Goal: Transaction & Acquisition: Download file/media

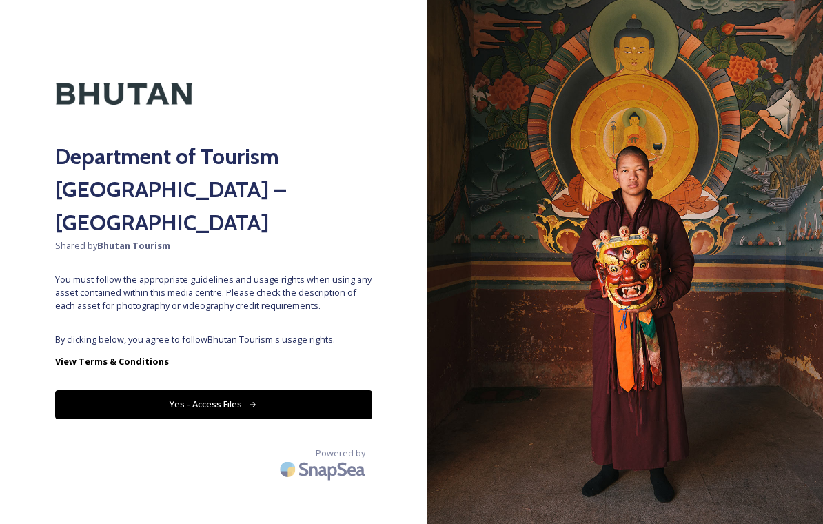
click at [274, 390] on button "Yes - Access Files" at bounding box center [213, 404] width 317 height 28
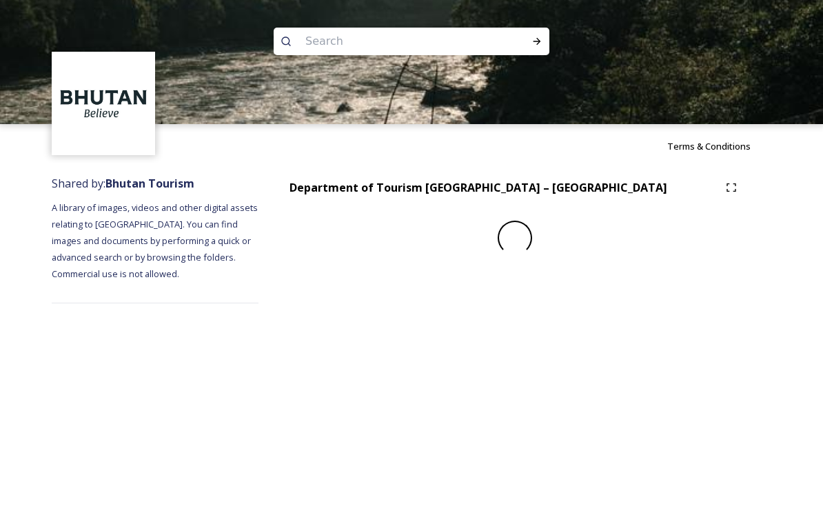
scroll to position [16, 0]
click at [150, 84] on img at bounding box center [104, 104] width 100 height 100
click at [294, 502] on div "Terms & Conditions Shared by: Bhutan Tourism A library of images, videos and ot…" at bounding box center [411, 262] width 823 height 524
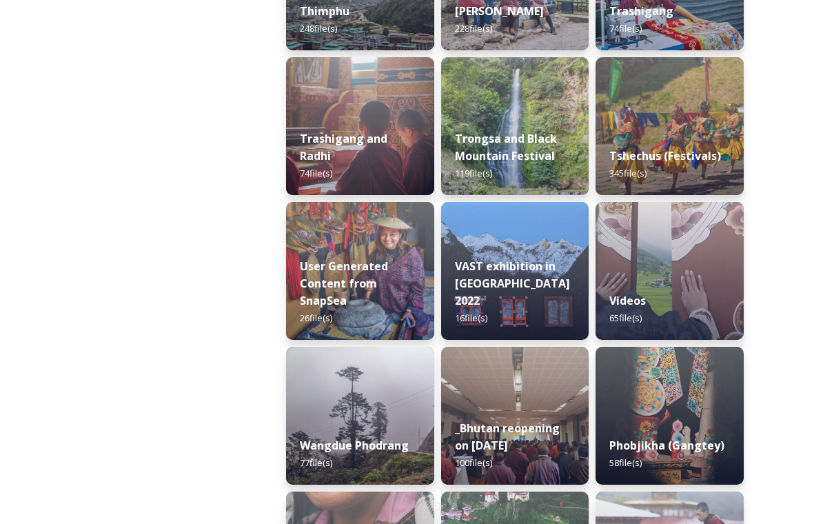
scroll to position [1756, 0]
click at [705, 183] on div "Tshechus (Festivals) 345 file(s)" at bounding box center [670, 164] width 148 height 61
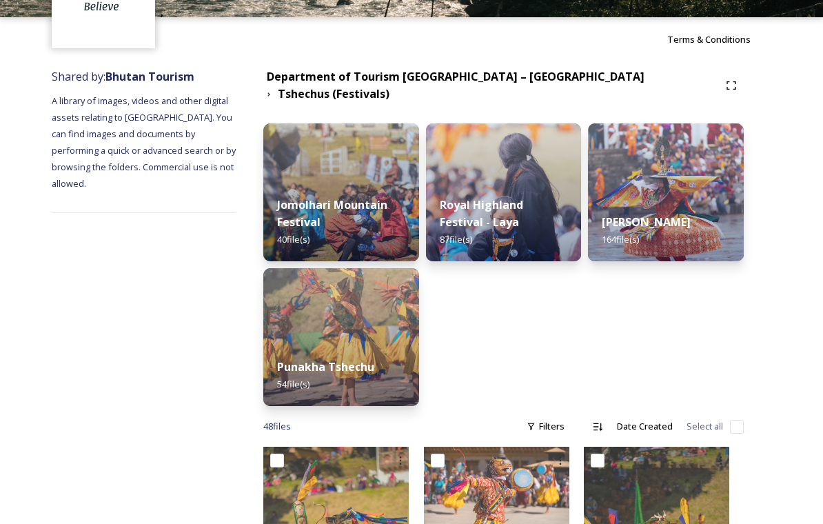
scroll to position [117, 0]
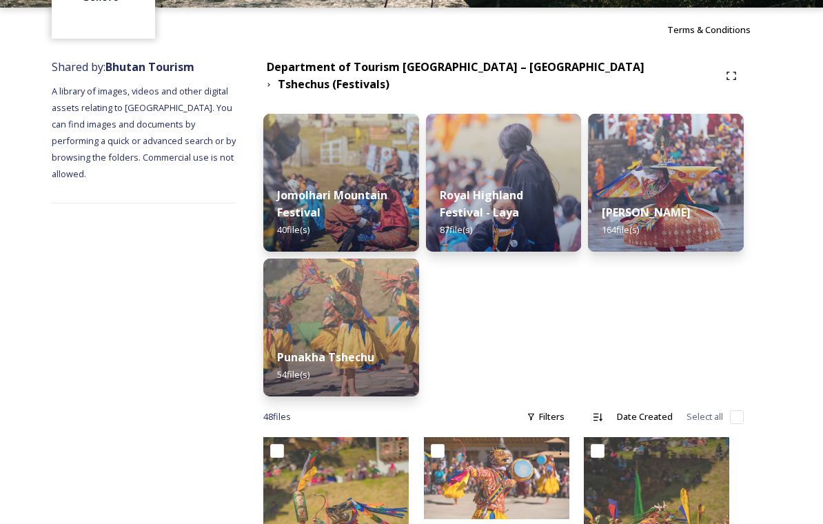
click at [626, 176] on img at bounding box center [666, 183] width 156 height 138
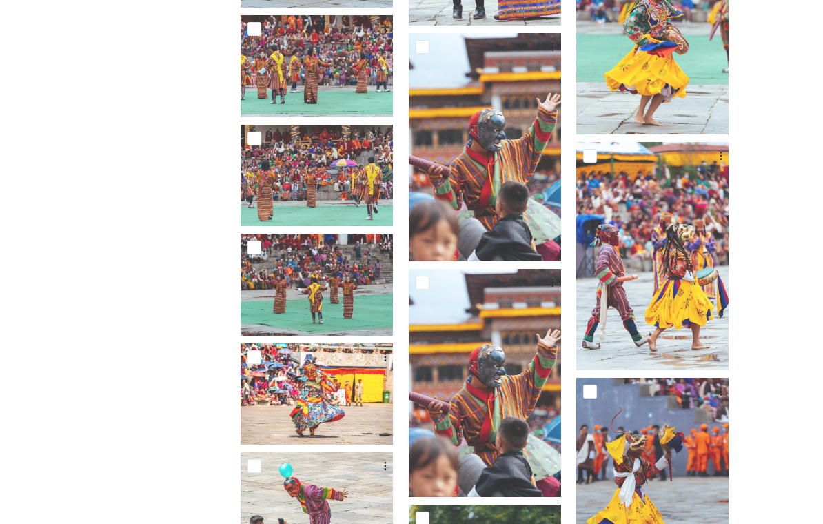
scroll to position [710, 0]
click at [534, 157] on img at bounding box center [485, 147] width 152 height 228
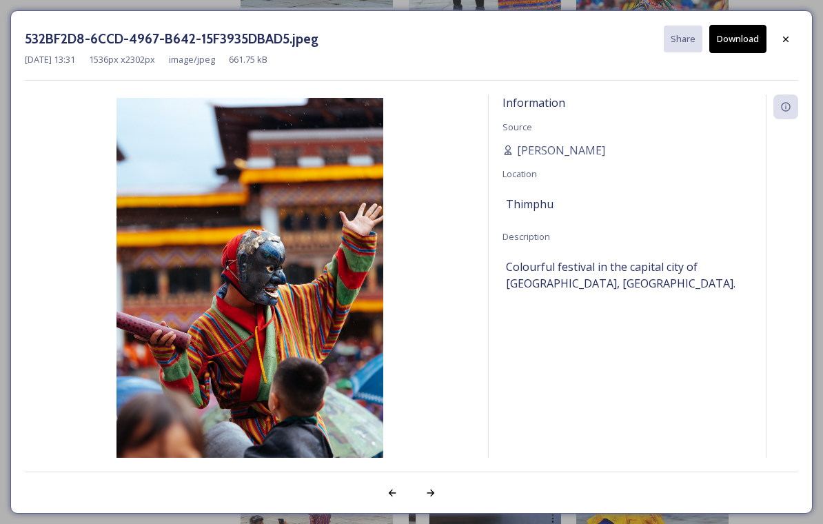
click at [741, 44] on button "Download" at bounding box center [737, 39] width 57 height 28
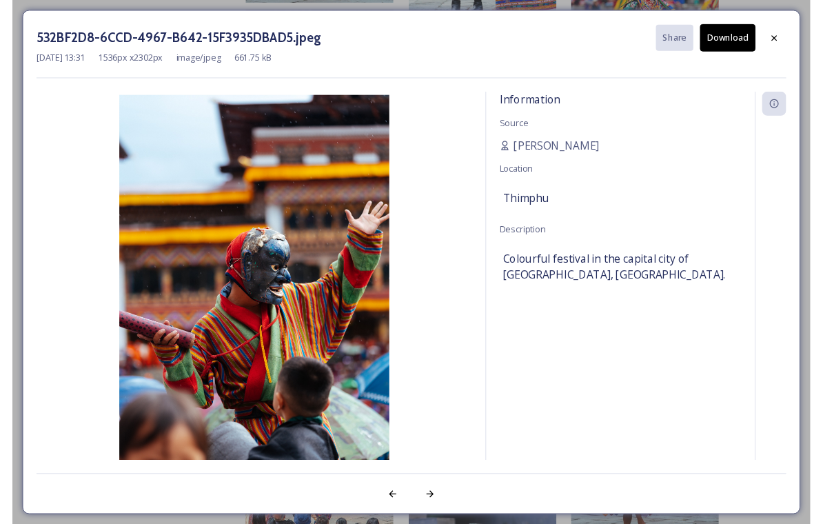
scroll to position [732, 0]
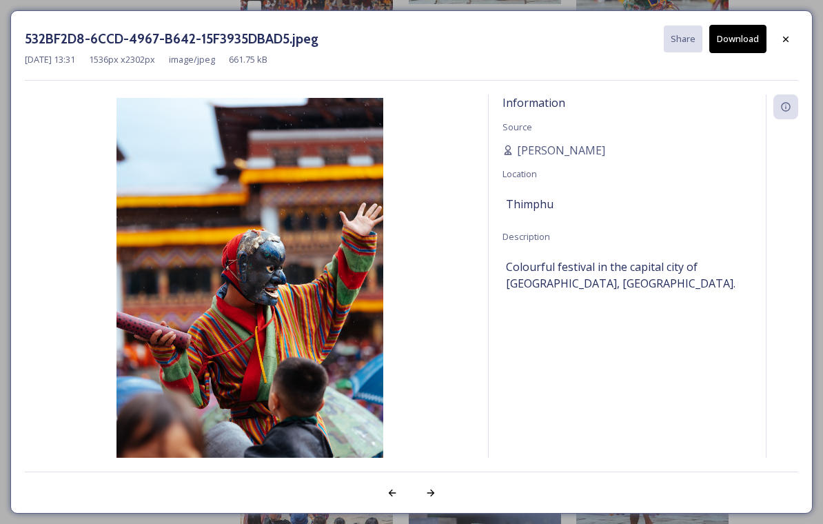
click at [797, 39] on div at bounding box center [786, 39] width 25 height 25
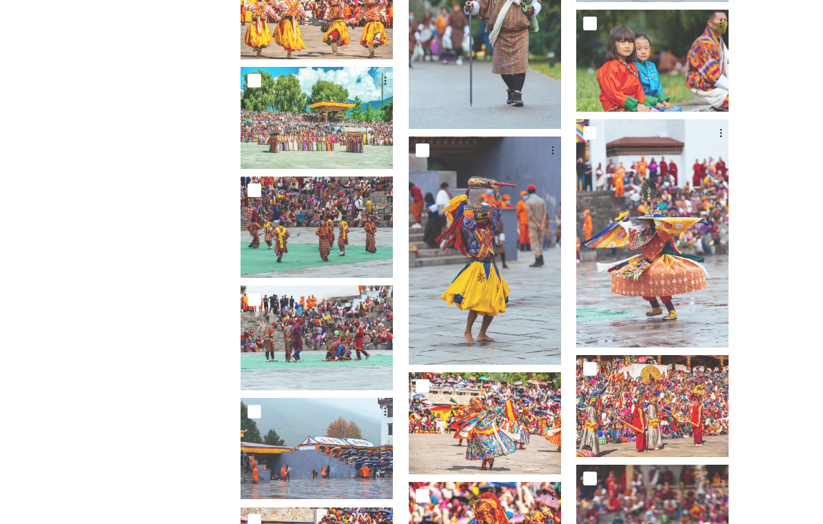
scroll to position [1314, 0]
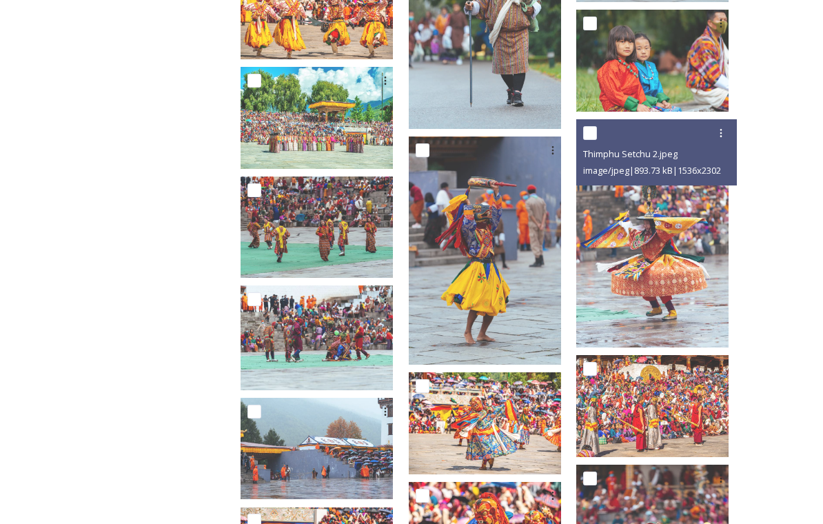
click at [645, 278] on img at bounding box center [652, 233] width 152 height 228
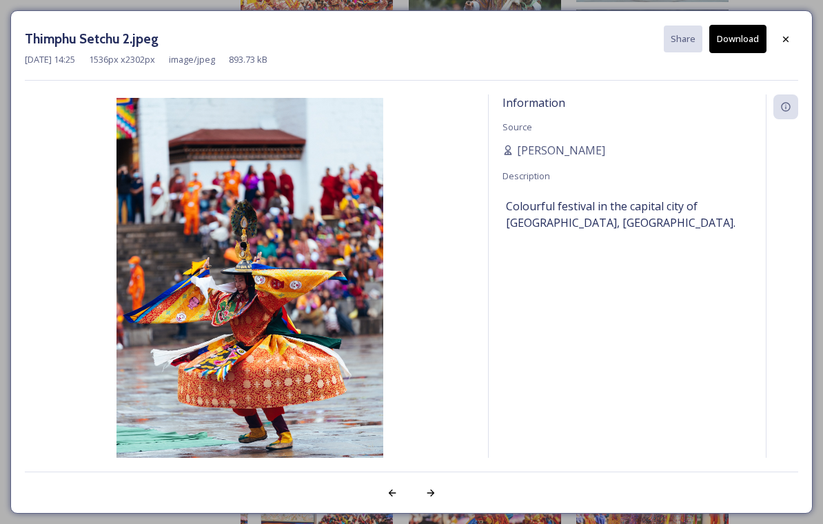
click at [743, 43] on button "Download" at bounding box center [737, 39] width 57 height 28
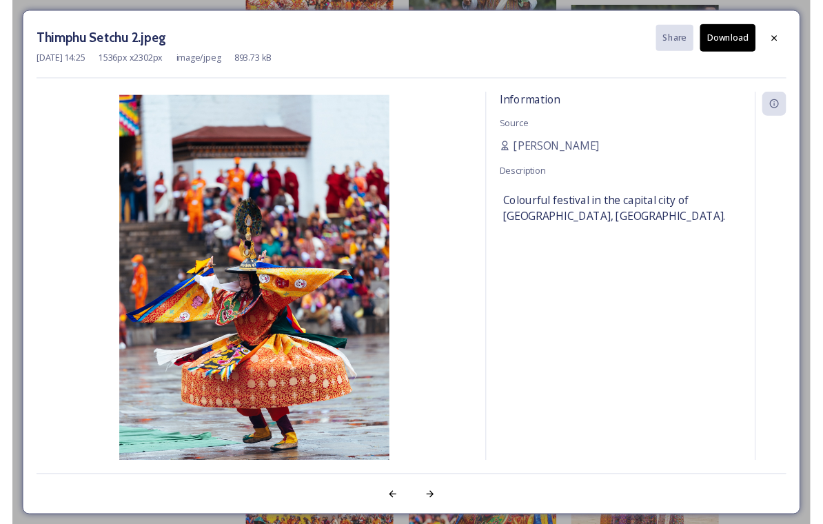
scroll to position [1335, 0]
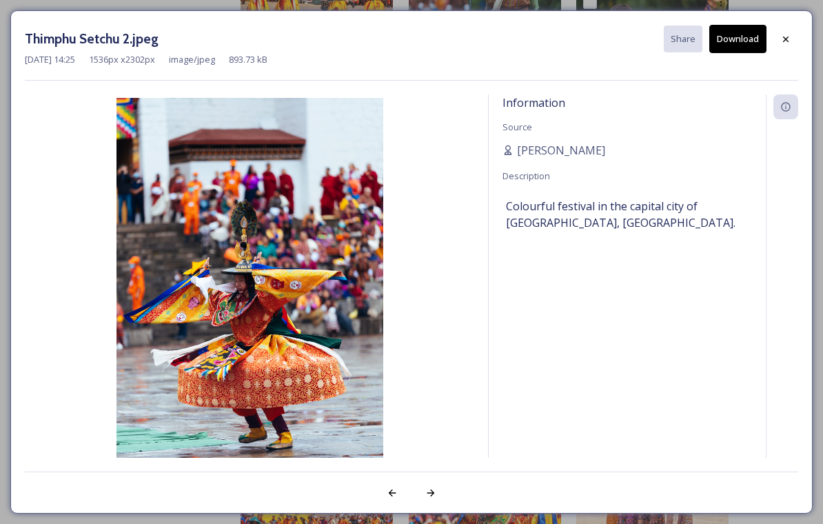
click at [645, 227] on span "Colourful festival in the capital city of [GEOGRAPHIC_DATA], [GEOGRAPHIC_DATA]." at bounding box center [627, 214] width 243 height 33
click at [791, 44] on div at bounding box center [786, 39] width 25 height 25
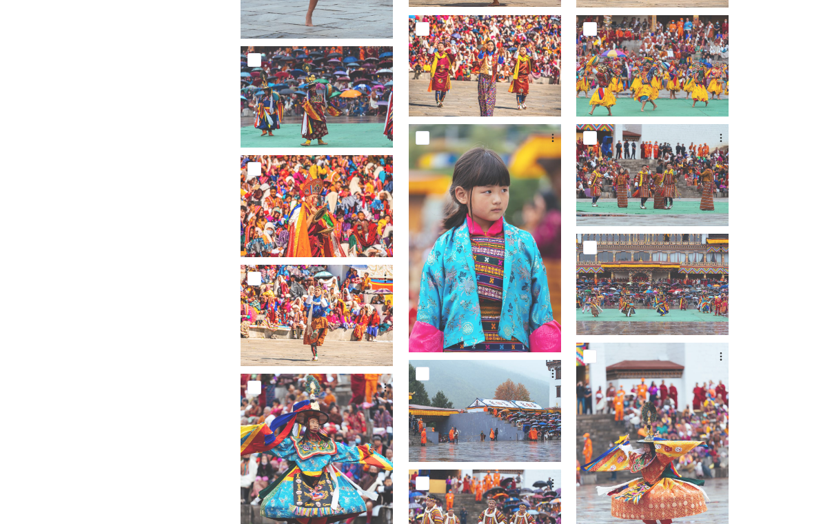
scroll to position [2790, 0]
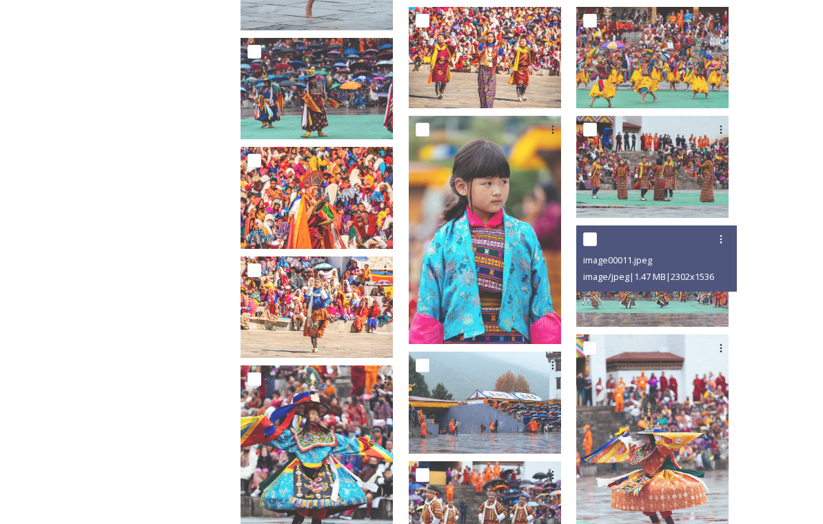
click at [624, 281] on span "image/jpeg | 1.47 MB | 2302 x 1536" at bounding box center [648, 276] width 131 height 12
click at [631, 312] on img at bounding box center [652, 275] width 152 height 101
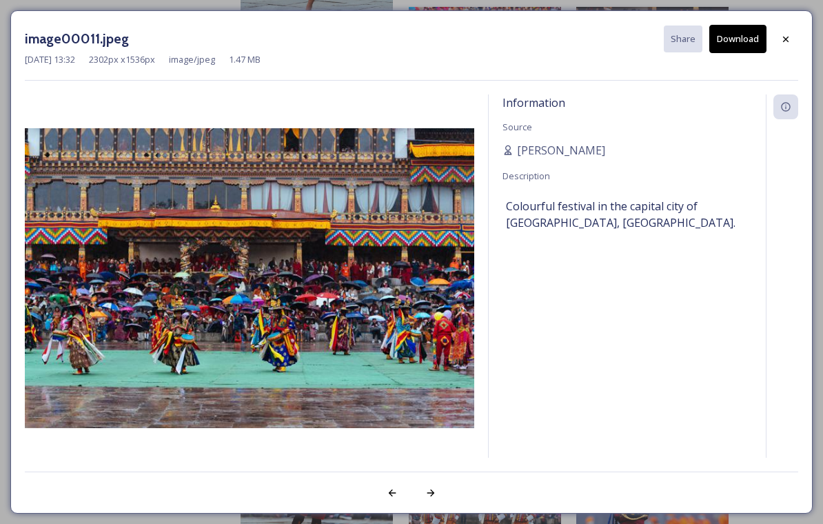
click at [794, 34] on div at bounding box center [786, 39] width 25 height 25
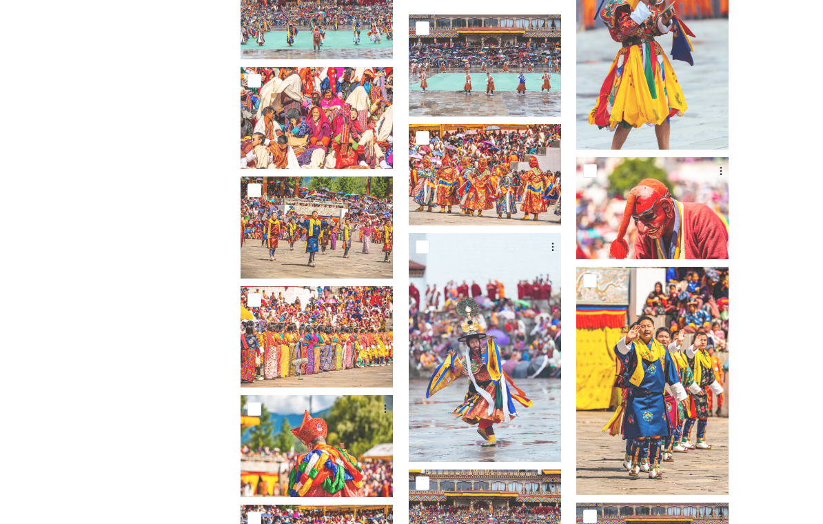
scroll to position [3439, 0]
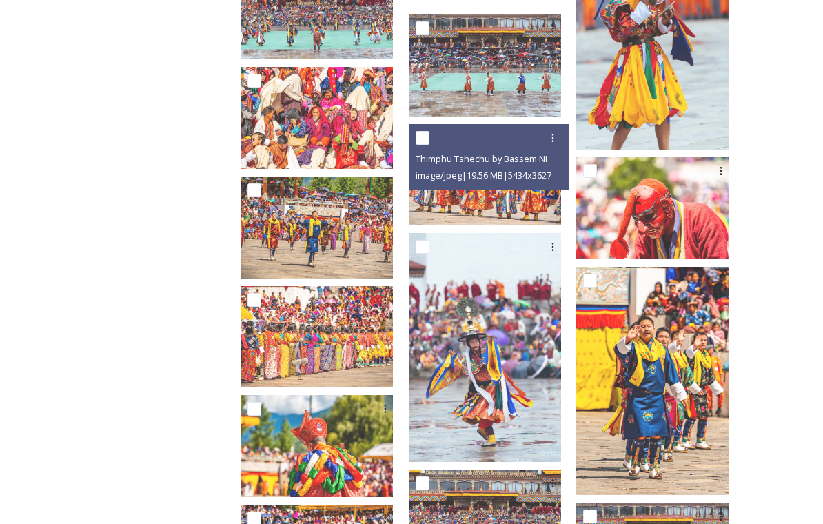
click at [520, 183] on div "Thimphu Tshechu by Bassem Nimah110.jpg image/jpeg | 19.56 MB | 5434 x 3627" at bounding box center [489, 157] width 161 height 66
click at [551, 213] on img at bounding box center [485, 174] width 152 height 101
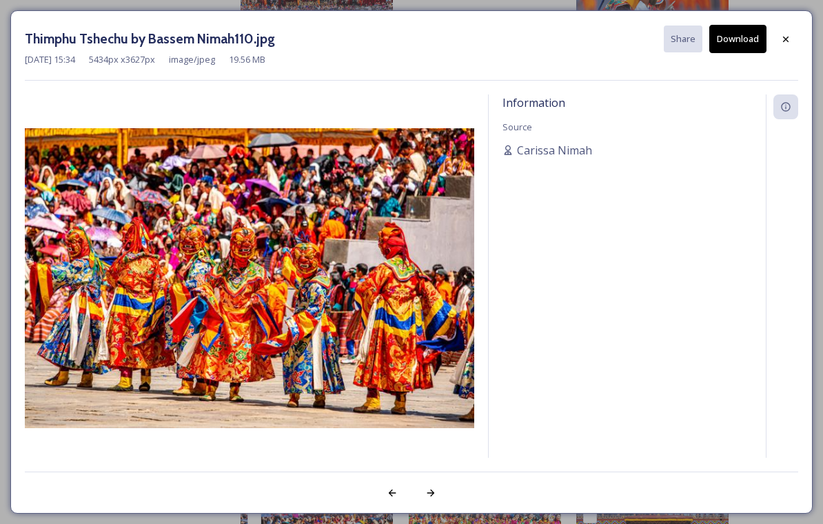
click at [787, 42] on icon at bounding box center [785, 39] width 11 height 11
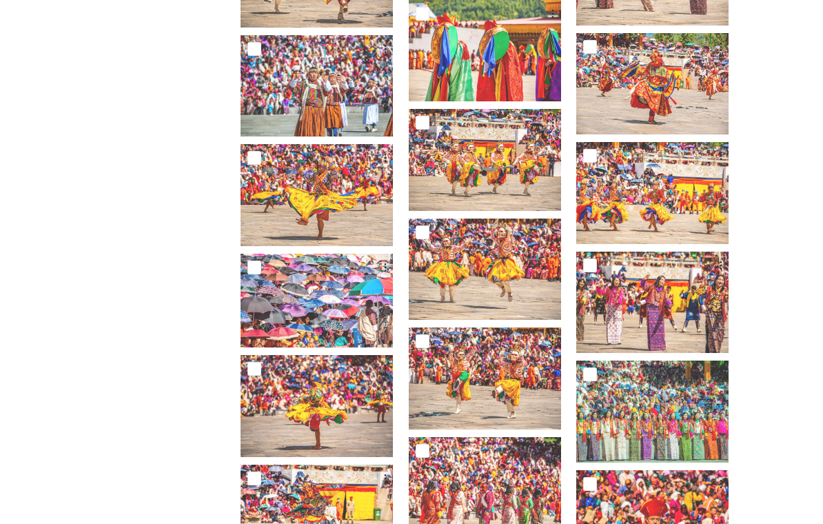
scroll to position [4346, 0]
click at [539, 301] on img at bounding box center [485, 269] width 152 height 101
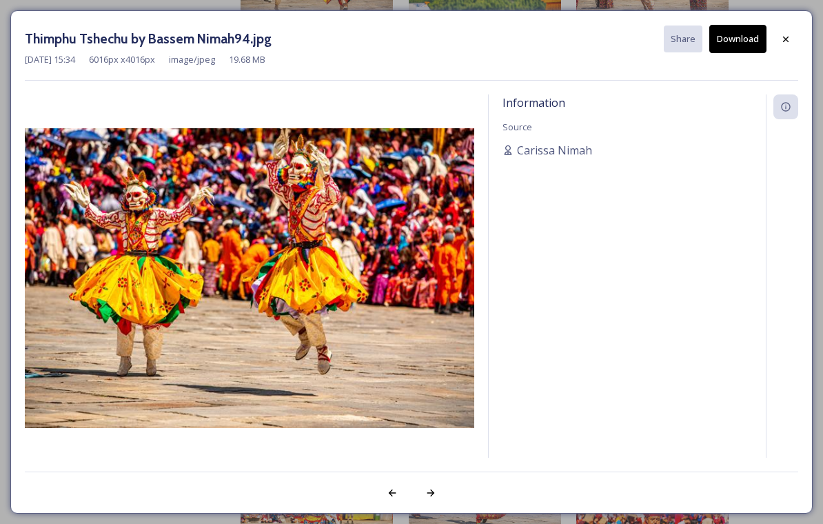
click at [793, 38] on div at bounding box center [786, 39] width 25 height 25
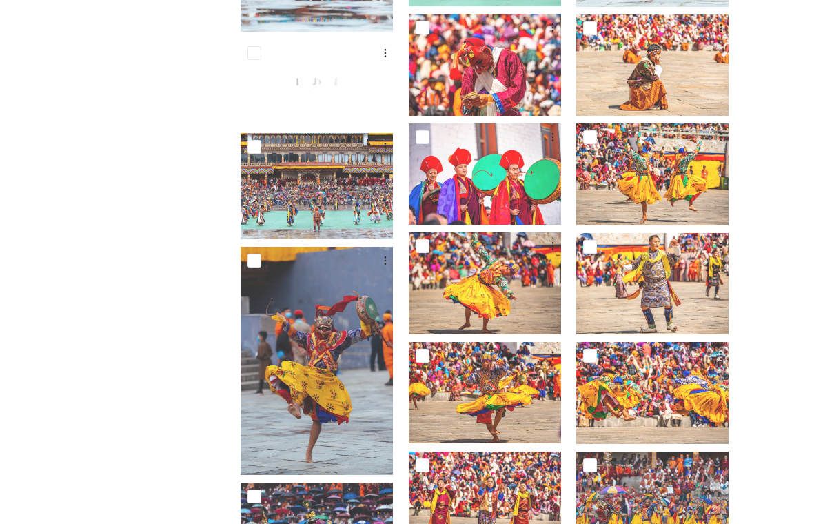
scroll to position [2346, 0]
click at [392, 212] on img at bounding box center [317, 186] width 152 height 106
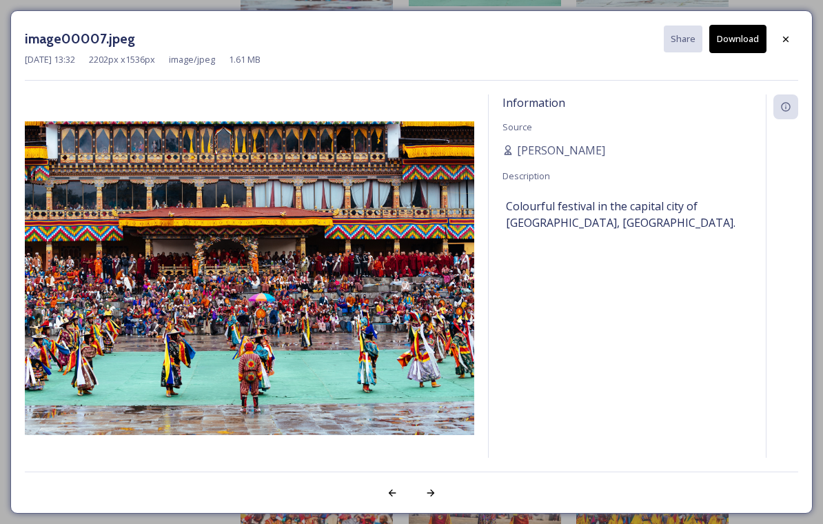
click at [783, 46] on div at bounding box center [786, 39] width 25 height 25
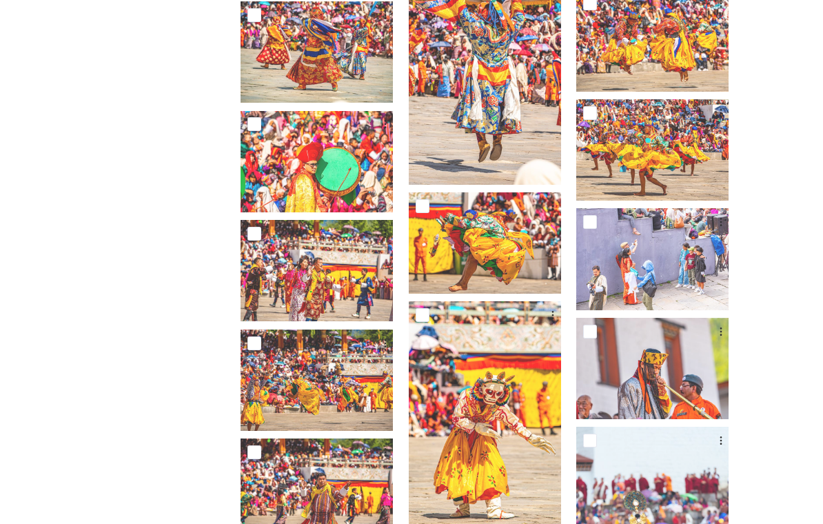
scroll to position [5918, 0]
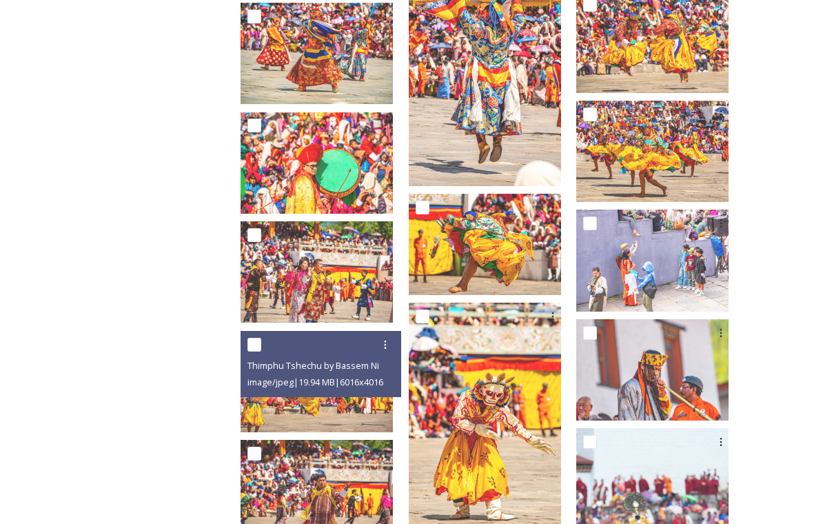
click at [393, 409] on img at bounding box center [317, 381] width 152 height 101
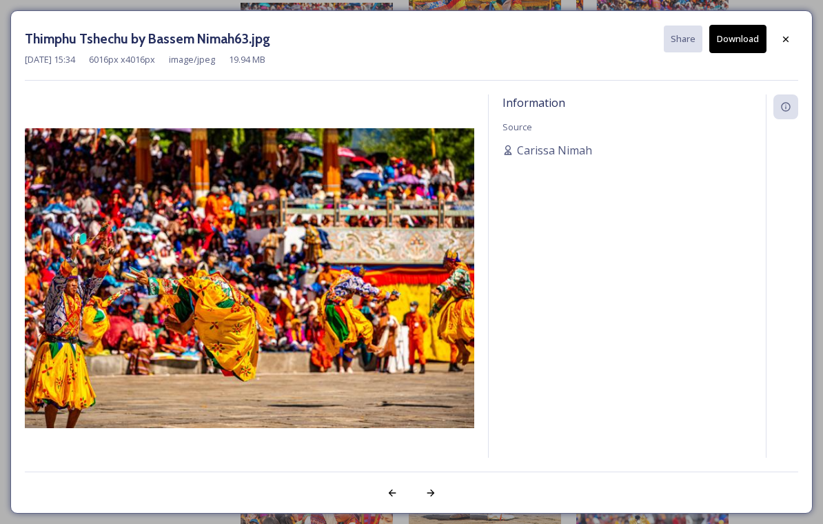
click at [789, 39] on icon at bounding box center [785, 39] width 11 height 11
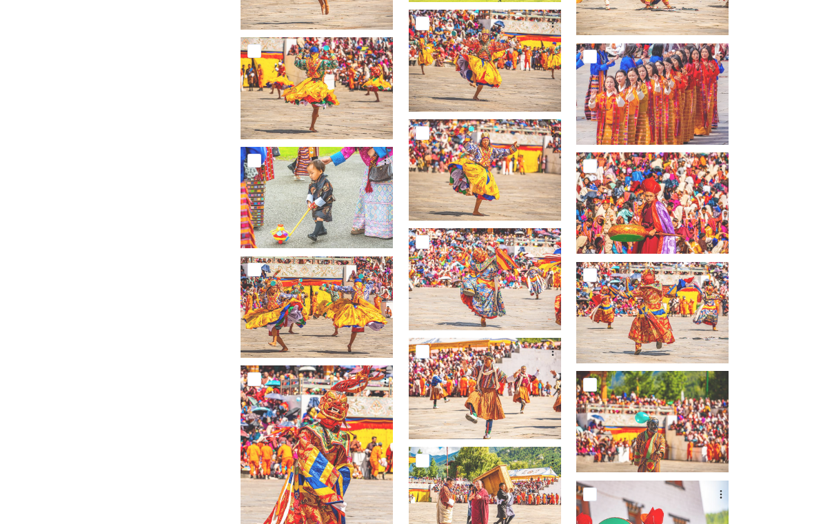
scroll to position [5101, 0]
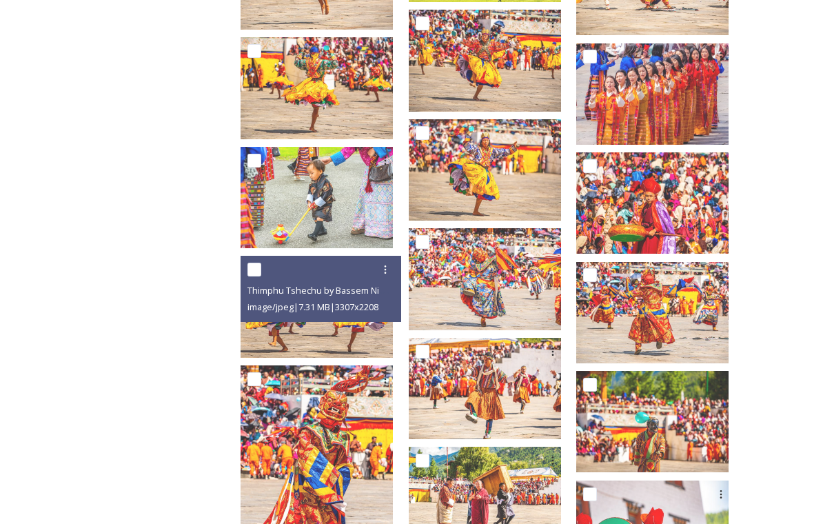
click at [393, 330] on img at bounding box center [317, 306] width 152 height 101
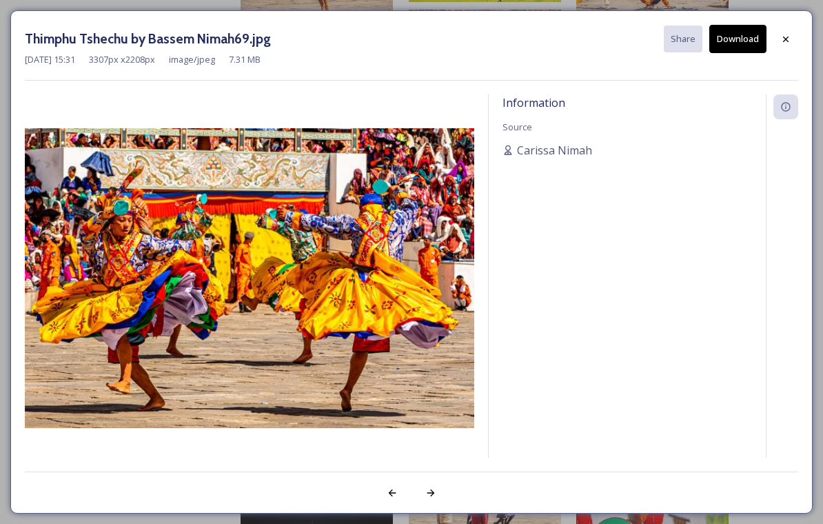
click at [776, 47] on div at bounding box center [786, 39] width 25 height 25
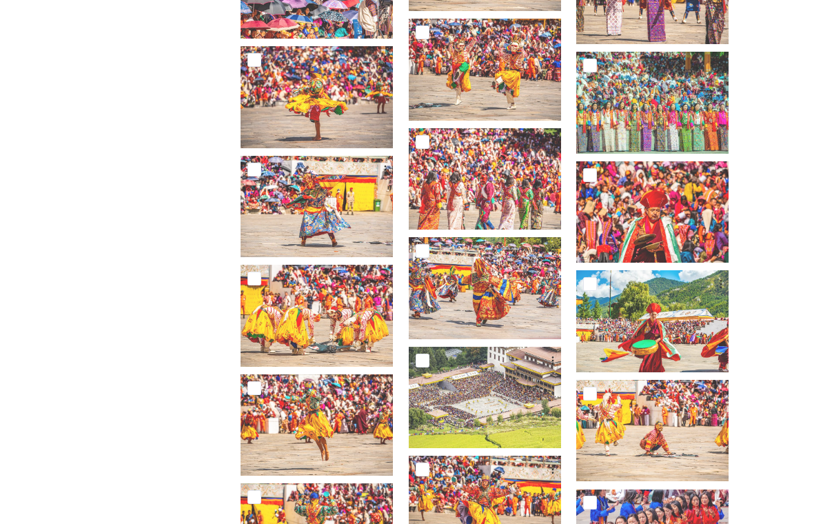
scroll to position [4619, 0]
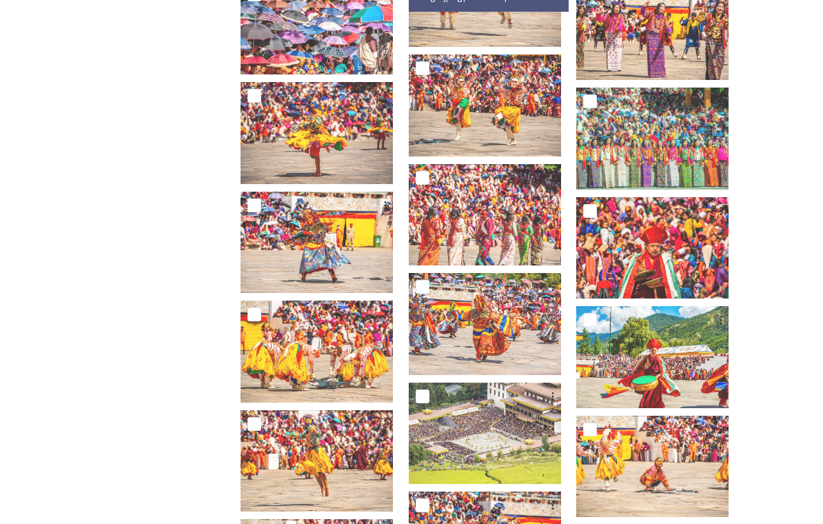
click at [393, 380] on img at bounding box center [317, 351] width 152 height 101
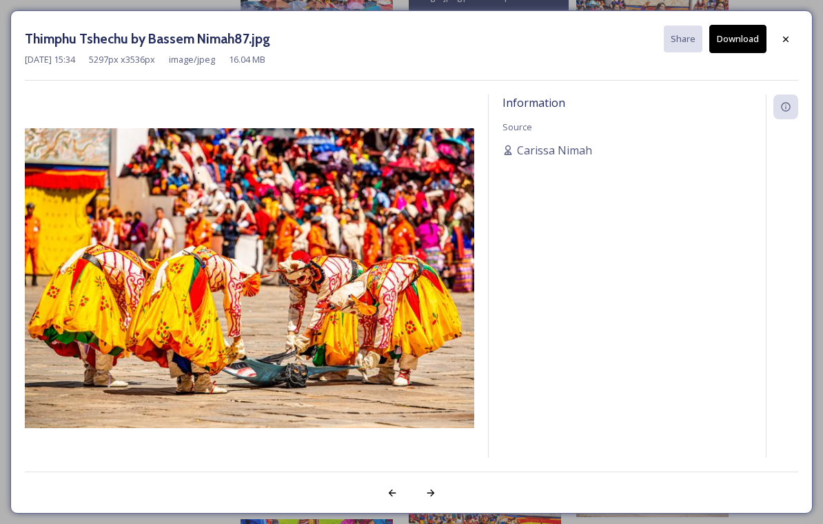
click at [785, 43] on icon at bounding box center [785, 39] width 11 height 11
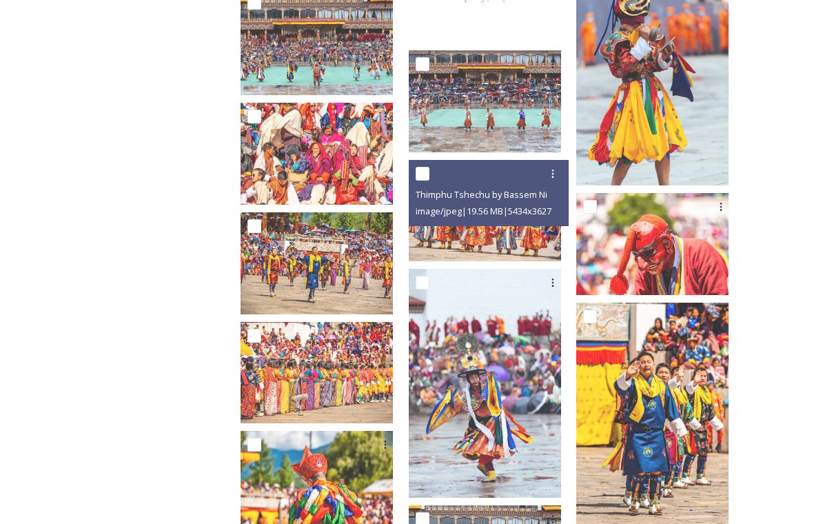
scroll to position [3394, 0]
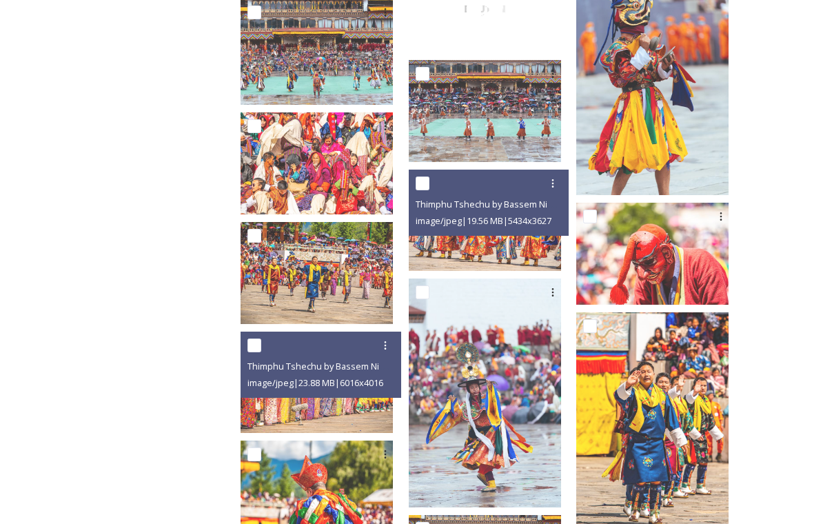
click at [383, 387] on span "image/jpeg | 23.88 MB | 6016 x 4016" at bounding box center [316, 382] width 136 height 12
click at [393, 417] on img at bounding box center [317, 382] width 152 height 101
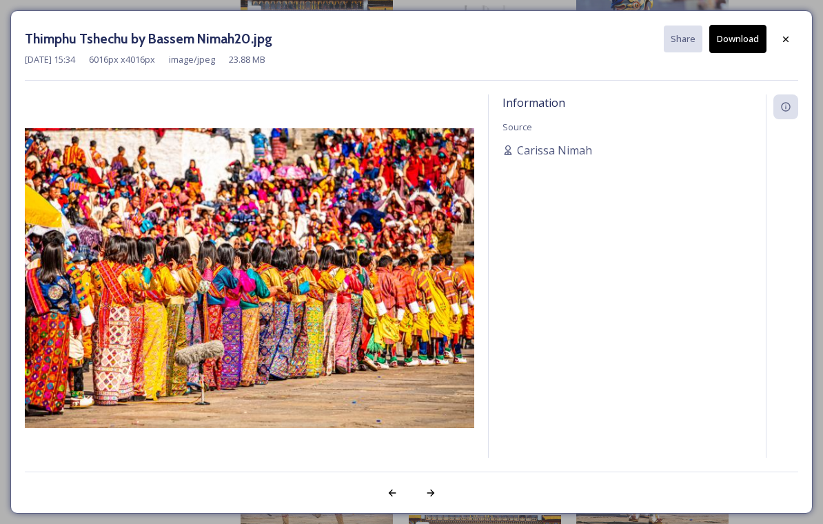
click at [392, 358] on img at bounding box center [250, 278] width 450 height 300
click at [436, 287] on img at bounding box center [250, 278] width 450 height 300
click at [435, 286] on img at bounding box center [250, 278] width 450 height 300
click at [423, 303] on img at bounding box center [250, 278] width 450 height 300
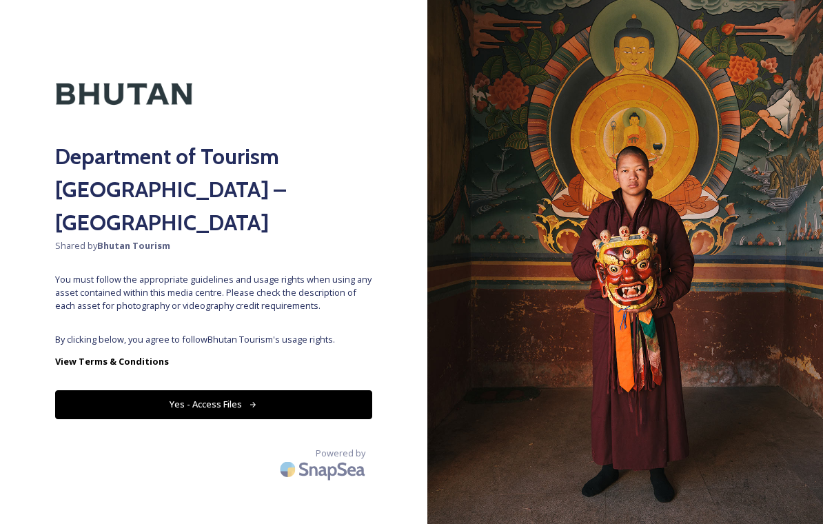
click at [325, 390] on button "Yes - Access Files" at bounding box center [213, 404] width 317 height 28
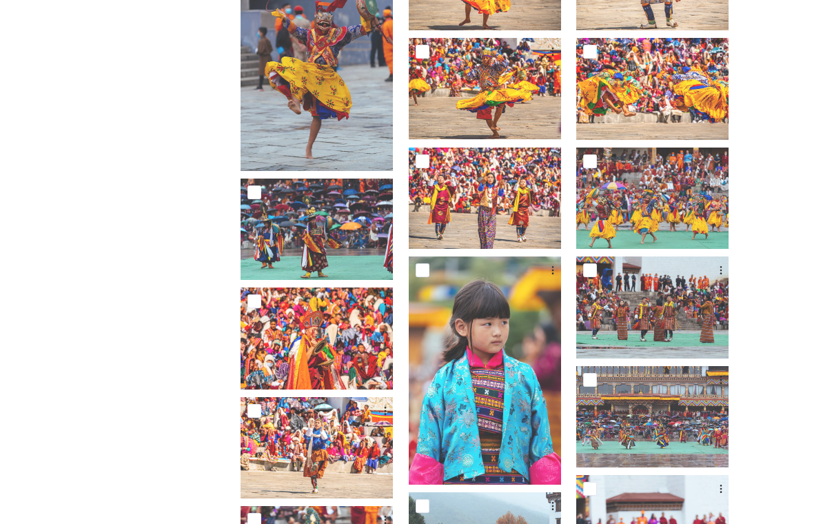
scroll to position [2659, 0]
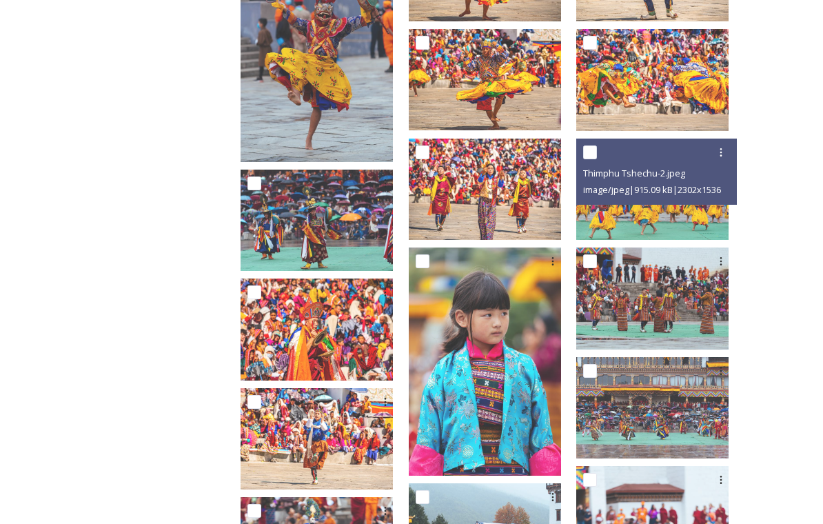
click at [714, 204] on img at bounding box center [652, 189] width 152 height 101
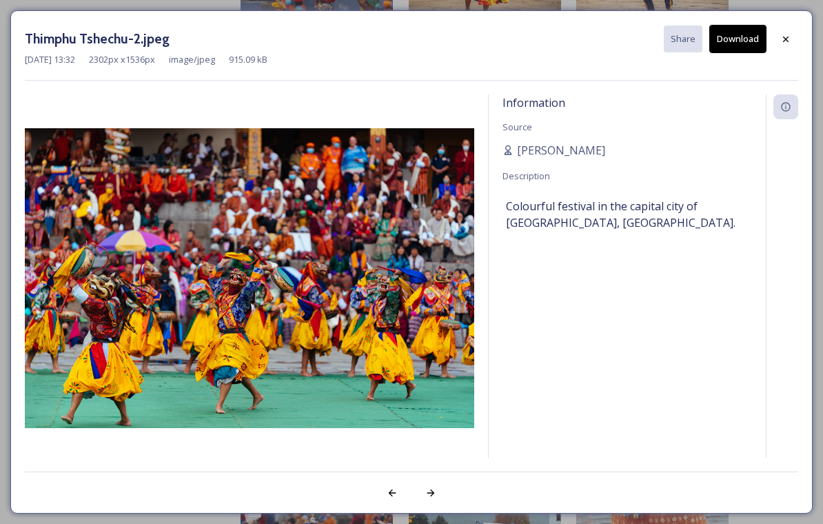
click at [747, 41] on button "Download" at bounding box center [737, 39] width 57 height 28
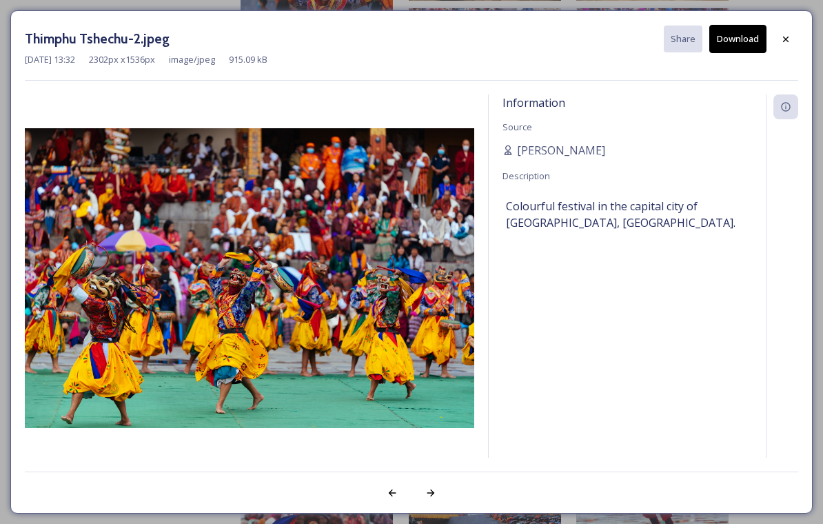
scroll to position [2680, 0]
click at [794, 39] on div at bounding box center [786, 39] width 25 height 25
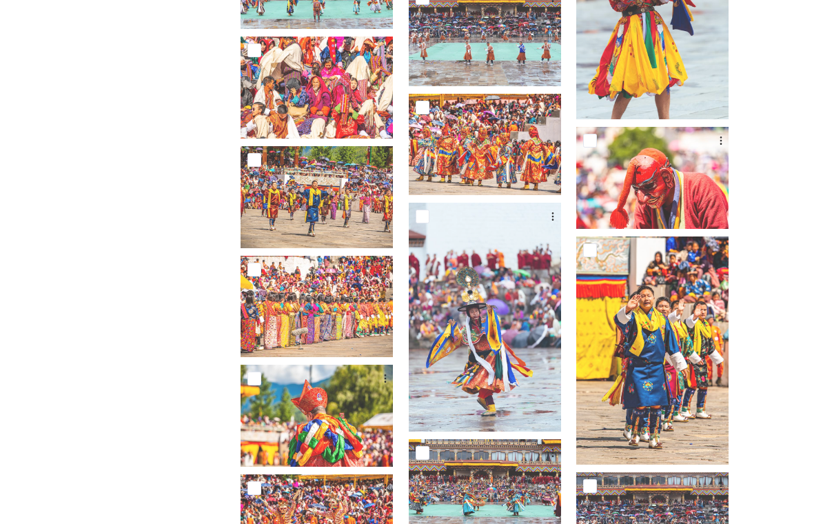
scroll to position [3469, 0]
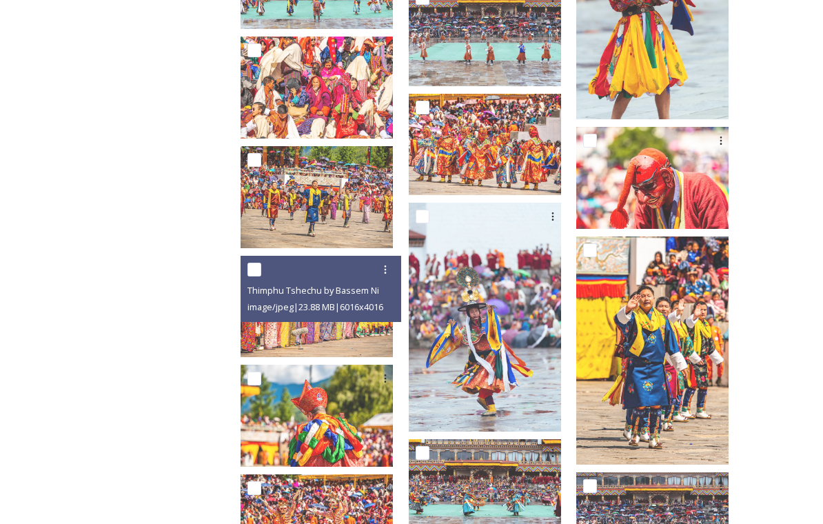
click at [381, 336] on img at bounding box center [317, 306] width 152 height 101
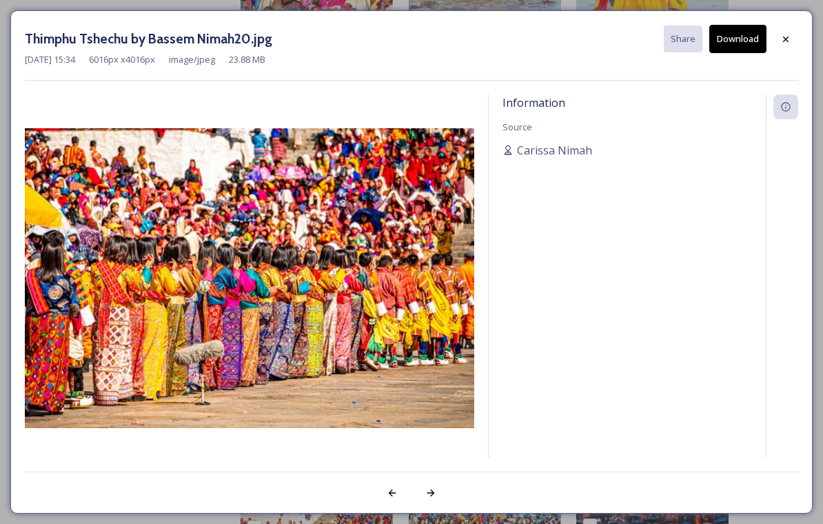
scroll to position [3538, 0]
click at [395, 355] on img at bounding box center [250, 278] width 450 height 300
click at [786, 37] on icon at bounding box center [785, 39] width 11 height 11
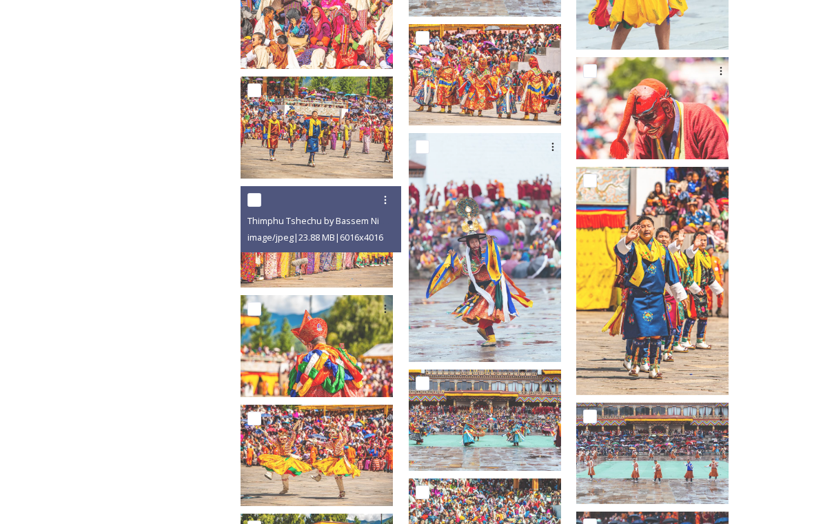
scroll to position [3539, 0]
click at [393, 273] on img at bounding box center [317, 236] width 152 height 101
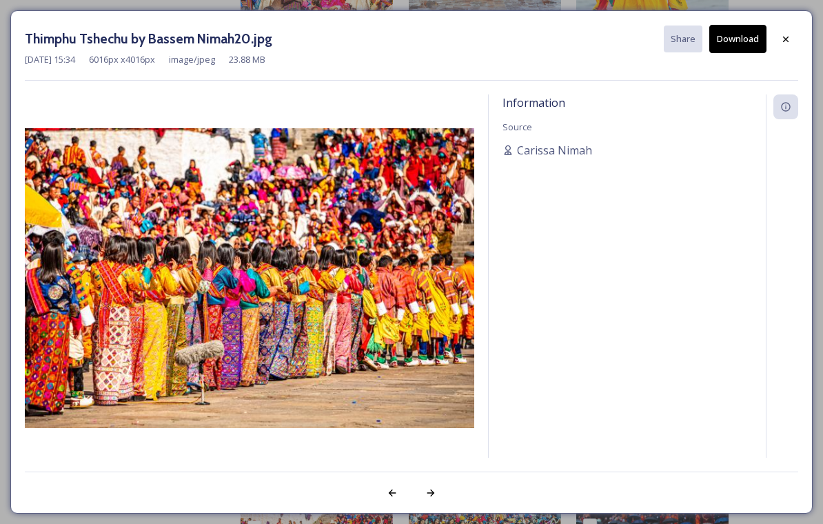
click at [401, 505] on div at bounding box center [392, 493] width 25 height 25
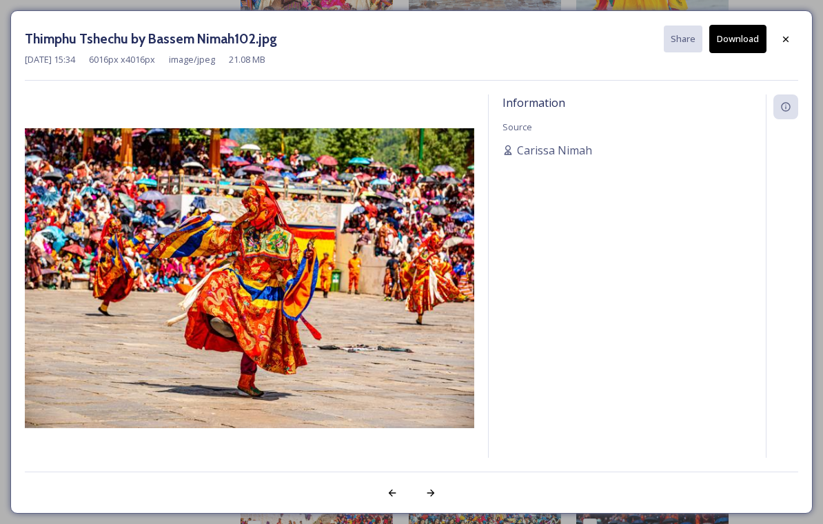
click at [394, 498] on icon at bounding box center [392, 492] width 11 height 11
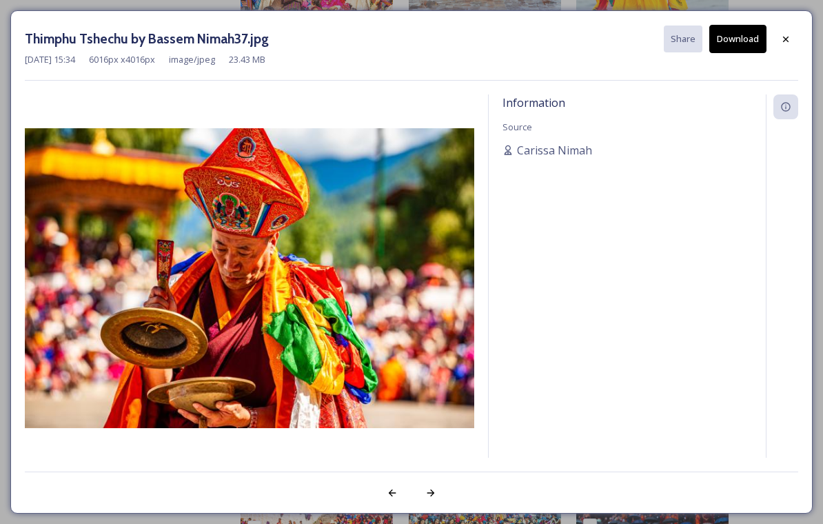
click at [401, 505] on div at bounding box center [392, 493] width 25 height 25
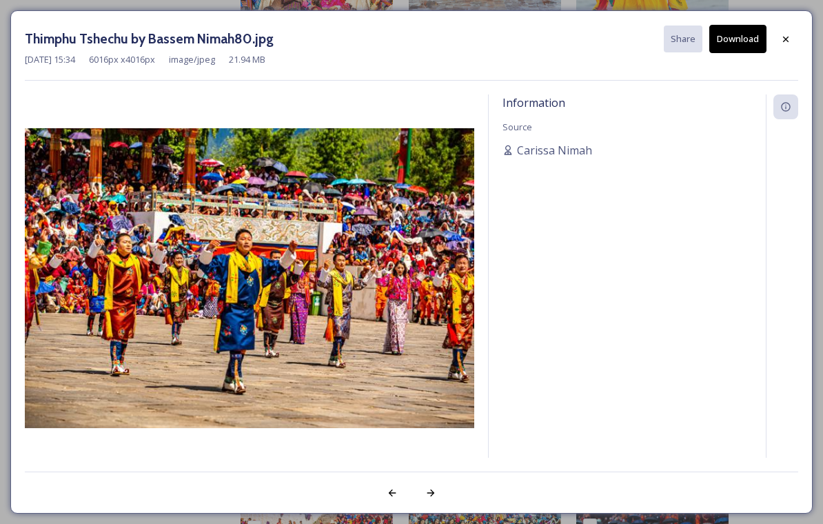
click at [404, 505] on div at bounding box center [392, 493] width 25 height 25
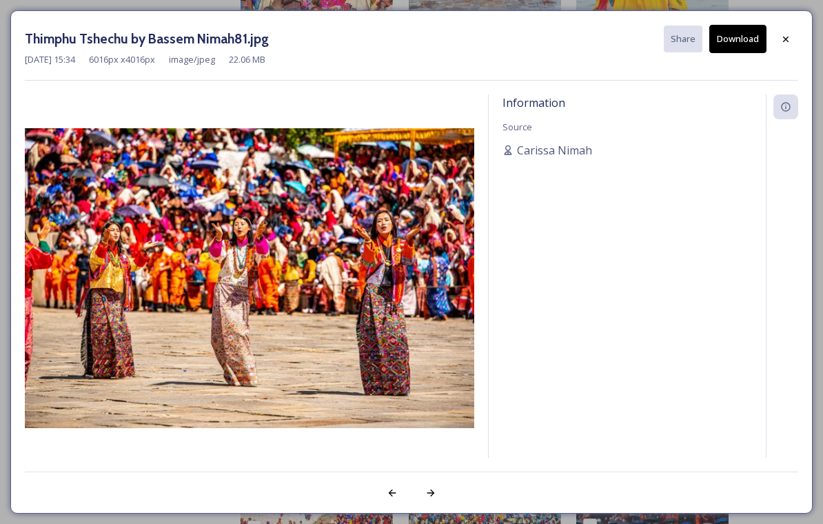
click at [401, 505] on div at bounding box center [392, 493] width 25 height 25
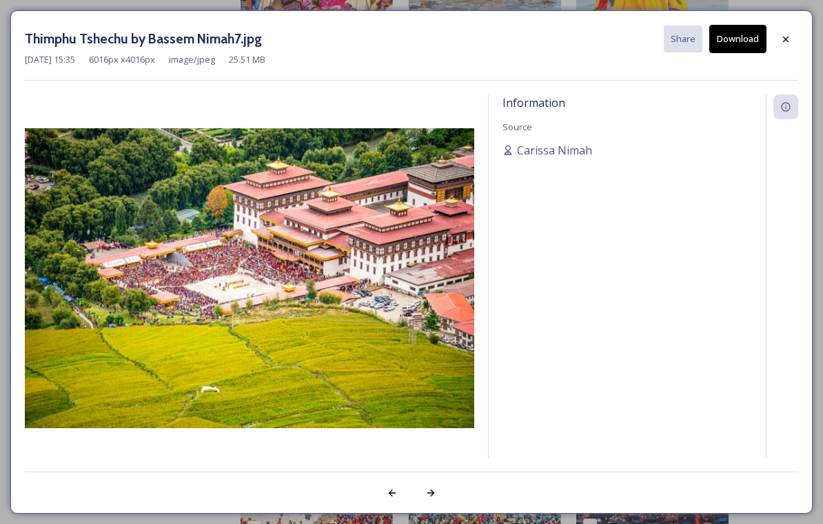
click at [400, 505] on div at bounding box center [392, 493] width 25 height 25
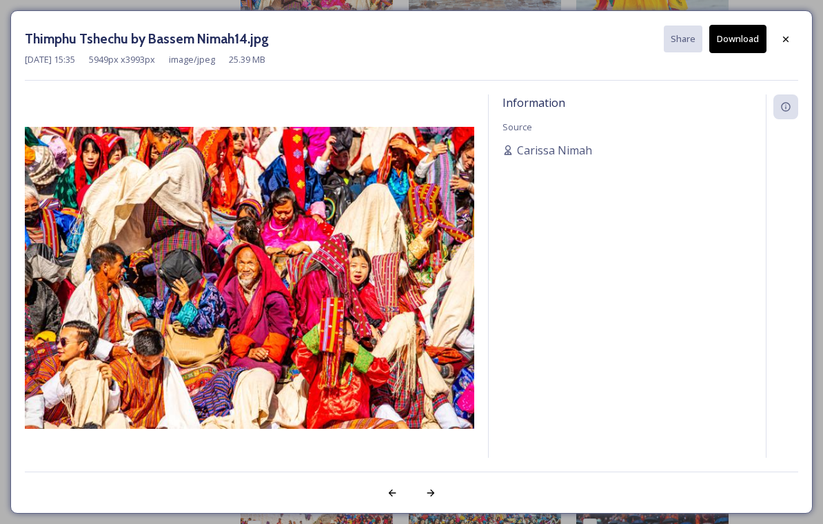
click at [399, 505] on div at bounding box center [392, 493] width 25 height 25
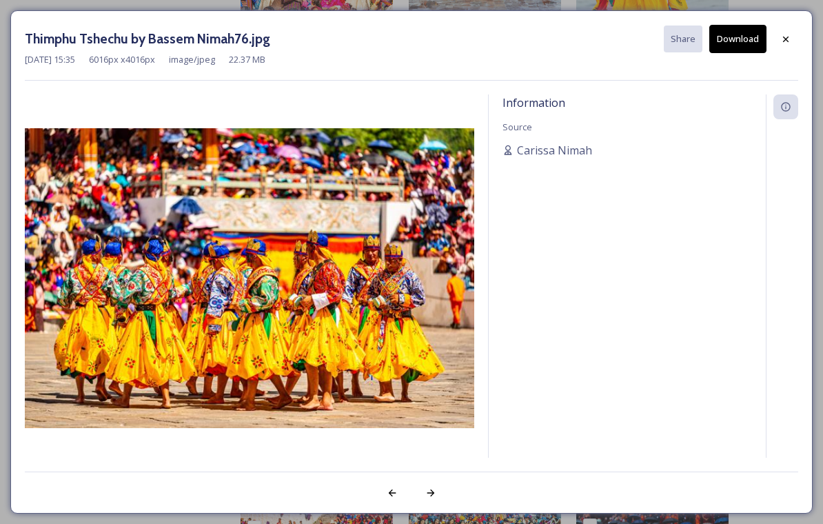
click at [784, 46] on div at bounding box center [786, 39] width 25 height 25
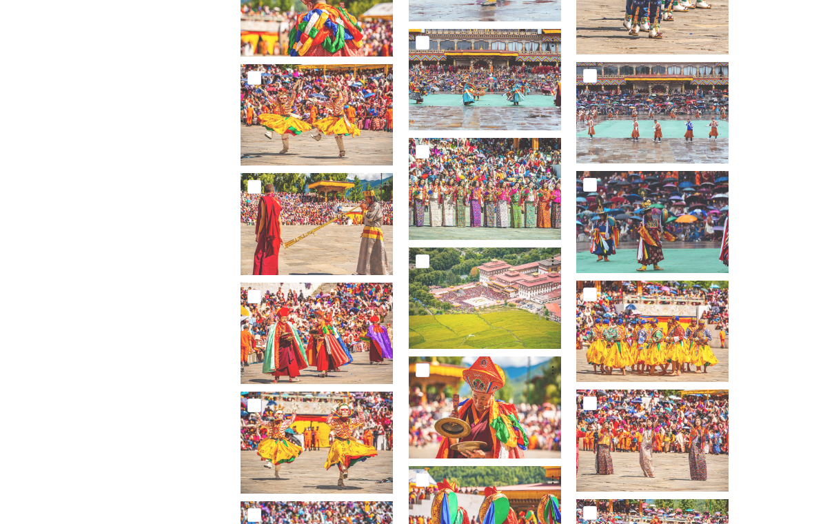
scroll to position [3880, 0]
click at [493, 317] on img at bounding box center [485, 298] width 152 height 101
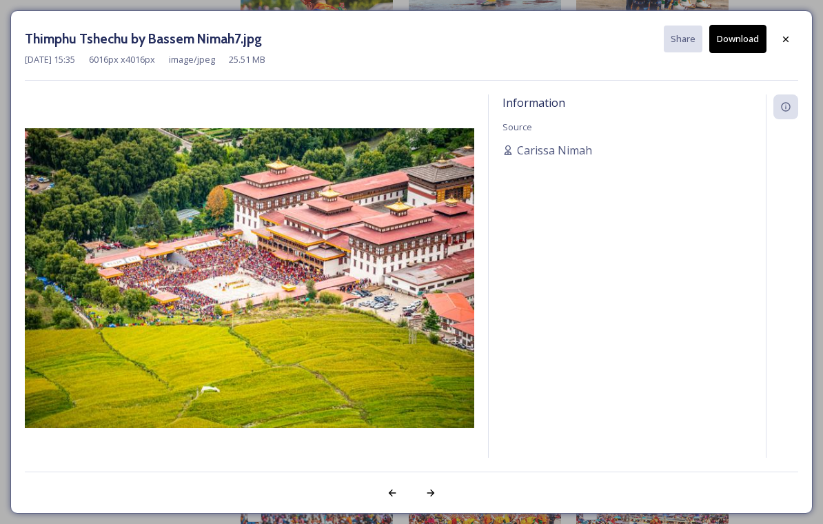
click at [387, 309] on img at bounding box center [250, 278] width 450 height 300
click at [435, 236] on img at bounding box center [250, 278] width 450 height 300
click at [423, 251] on img at bounding box center [250, 278] width 450 height 300
click at [423, 250] on img at bounding box center [250, 278] width 450 height 300
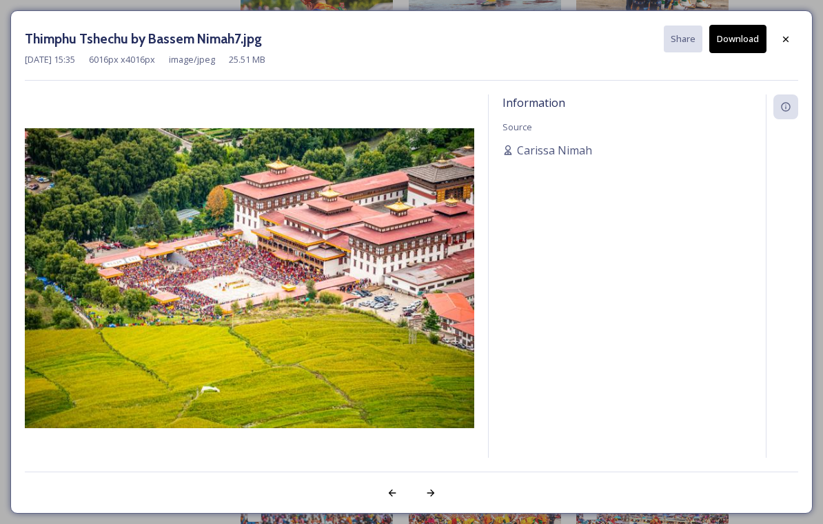
click at [419, 268] on img at bounding box center [250, 278] width 450 height 300
click at [425, 248] on img at bounding box center [250, 278] width 450 height 300
click at [784, 34] on icon at bounding box center [785, 39] width 11 height 11
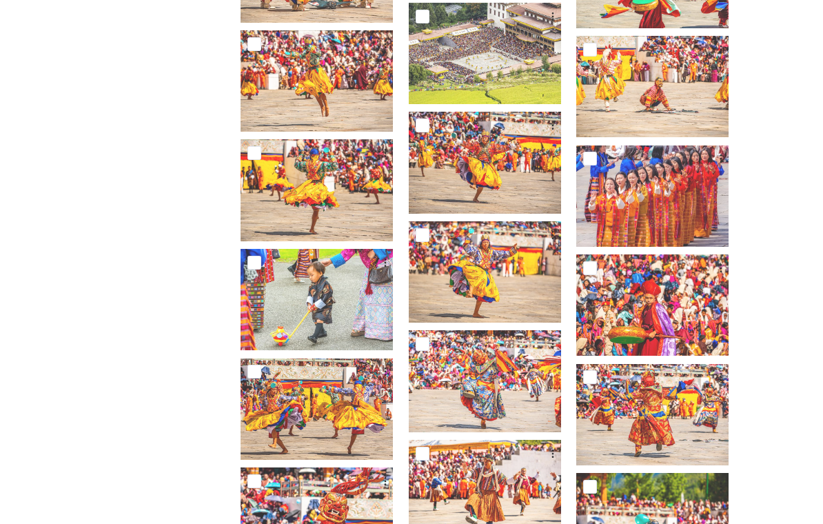
scroll to position [4999, 0]
click at [526, 145] on div at bounding box center [489, 128] width 161 height 33
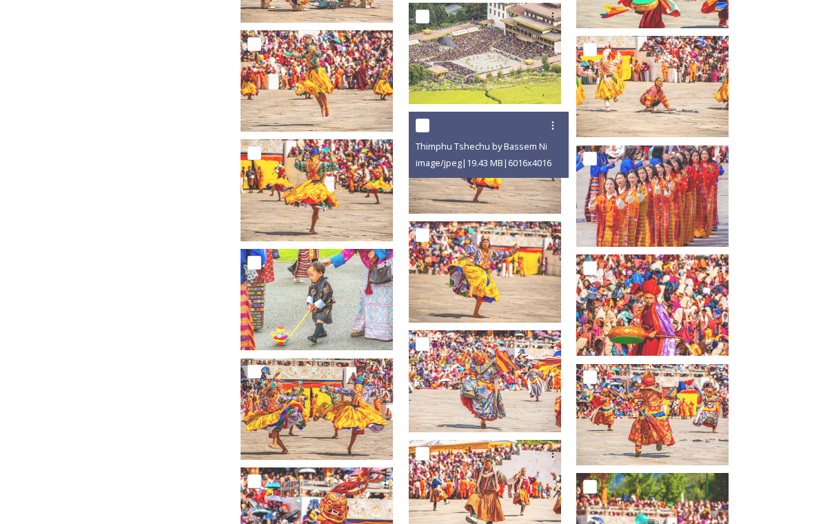
click at [543, 208] on img at bounding box center [485, 162] width 152 height 101
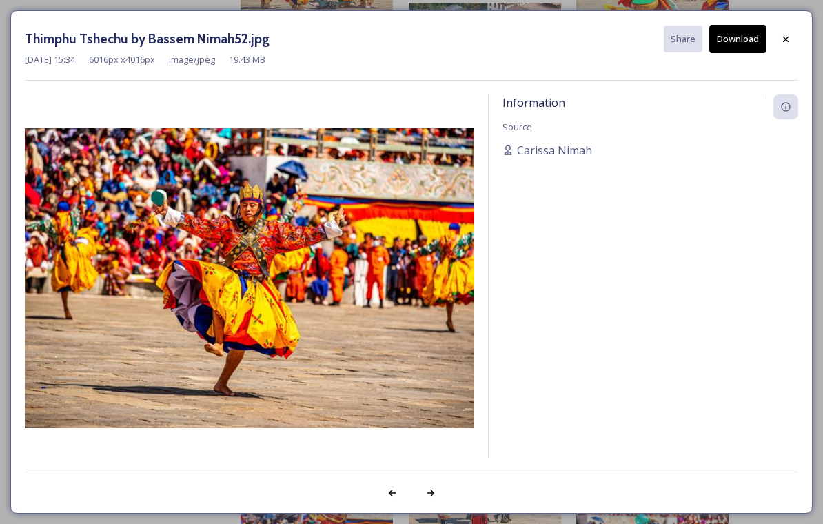
click at [439, 505] on div at bounding box center [431, 493] width 25 height 25
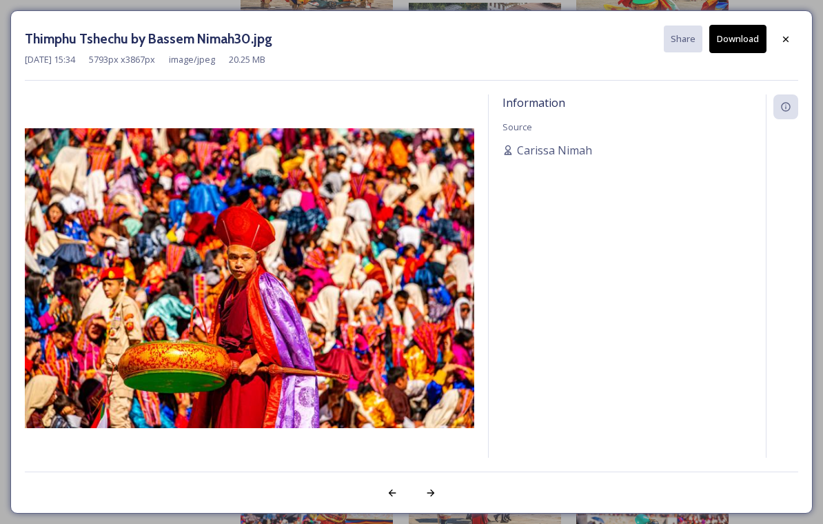
click at [387, 498] on icon at bounding box center [392, 492] width 11 height 11
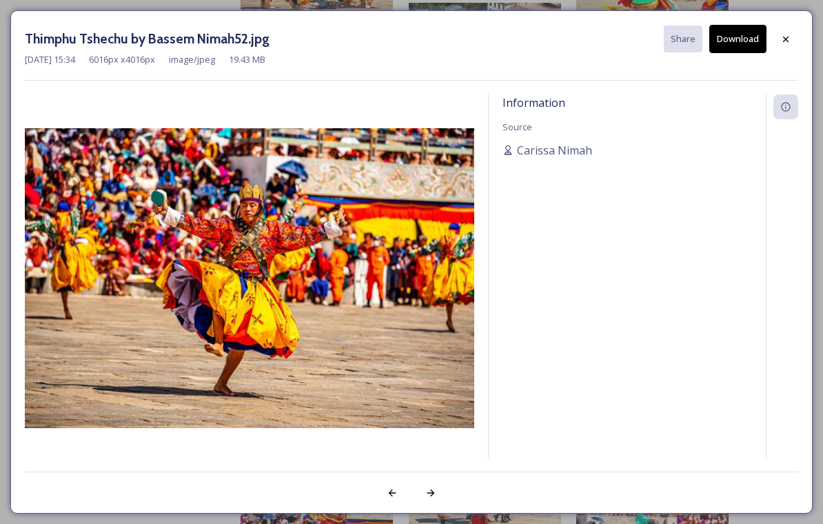
click at [389, 498] on icon at bounding box center [392, 492] width 11 height 11
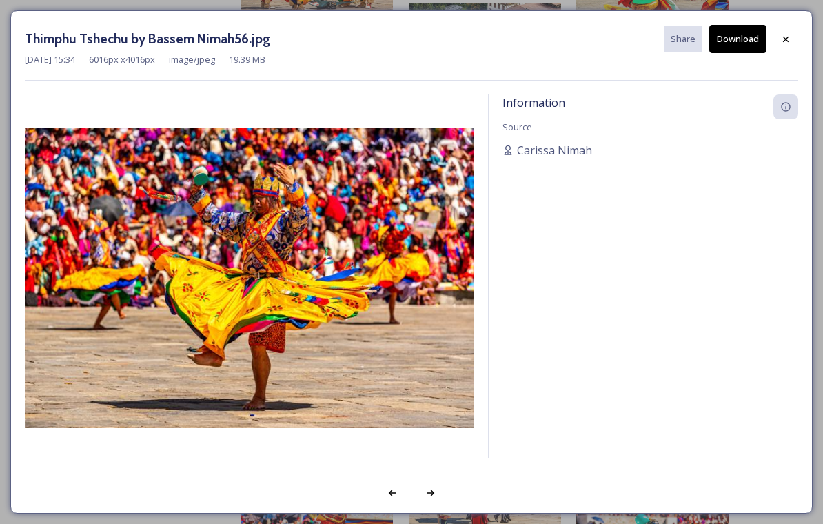
click at [391, 496] on icon at bounding box center [393, 493] width 8 height 7
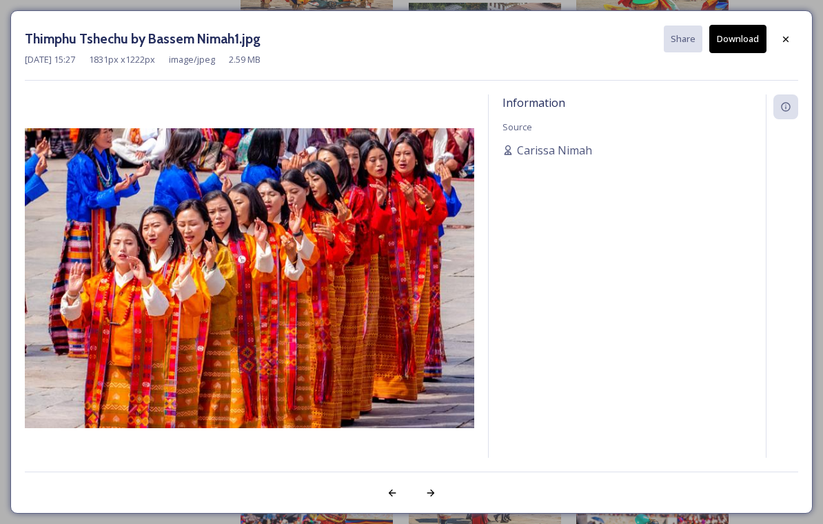
click at [391, 498] on icon at bounding box center [392, 492] width 11 height 11
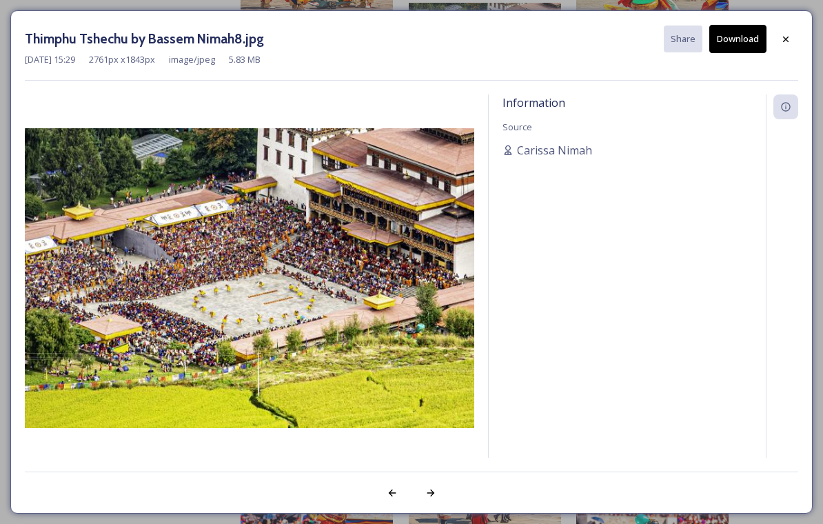
click at [390, 498] on icon at bounding box center [392, 492] width 11 height 11
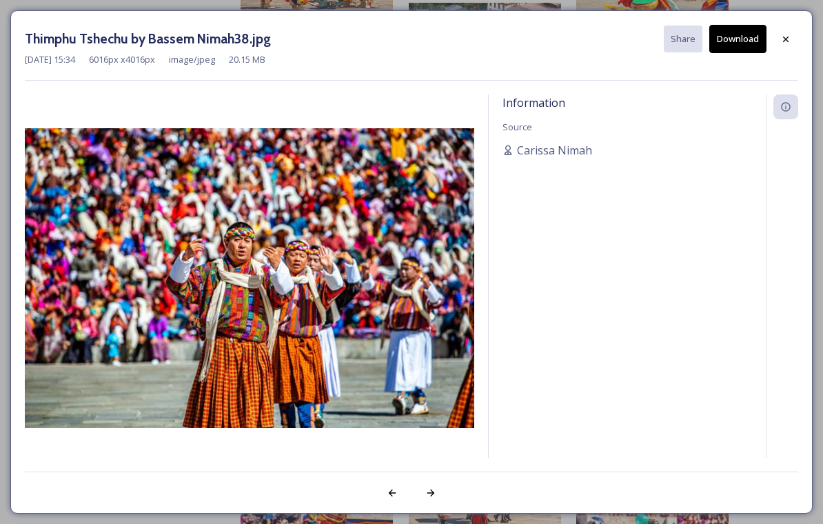
click at [390, 498] on icon at bounding box center [392, 492] width 11 height 11
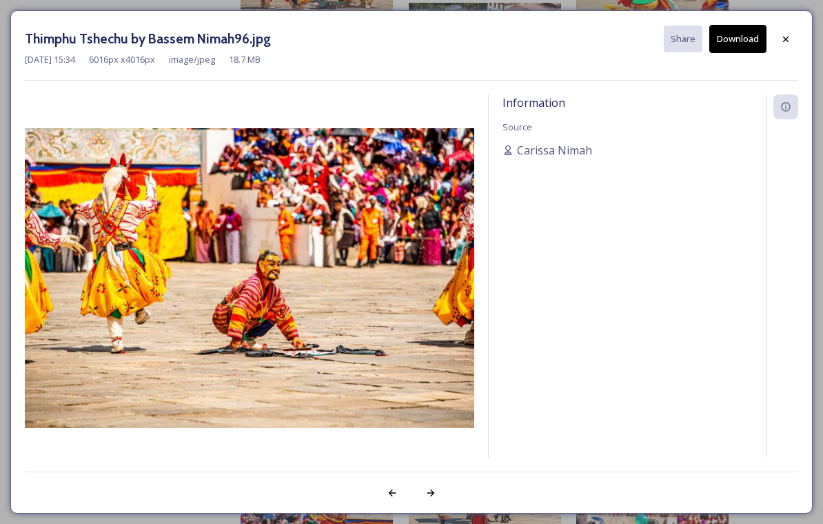
click at [389, 498] on icon at bounding box center [392, 492] width 11 height 11
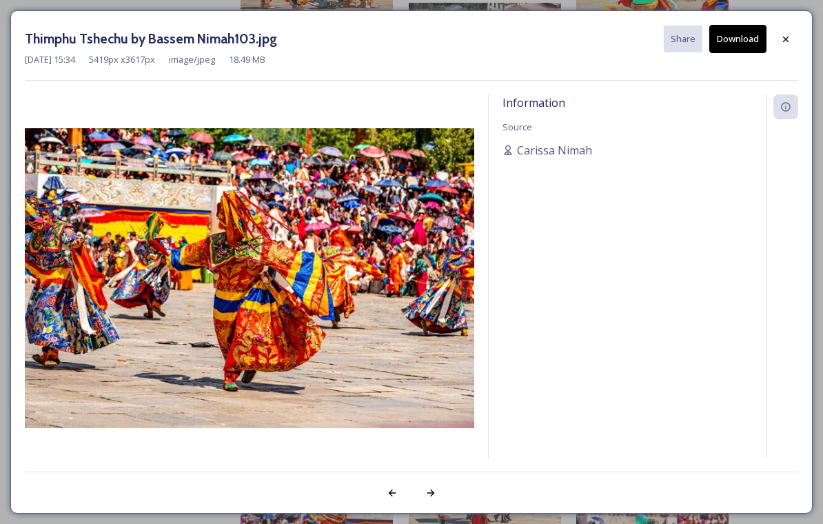
click at [789, 34] on icon at bounding box center [785, 39] width 11 height 11
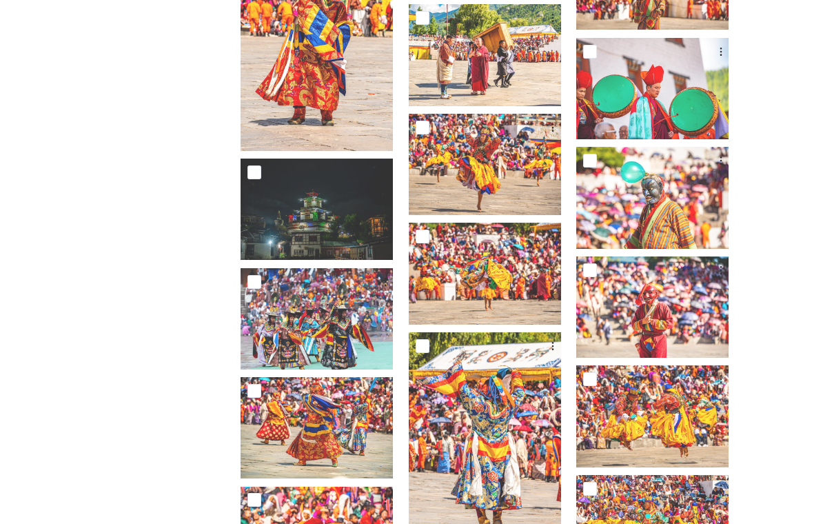
scroll to position [5543, 0]
click at [393, 239] on img at bounding box center [317, 209] width 152 height 101
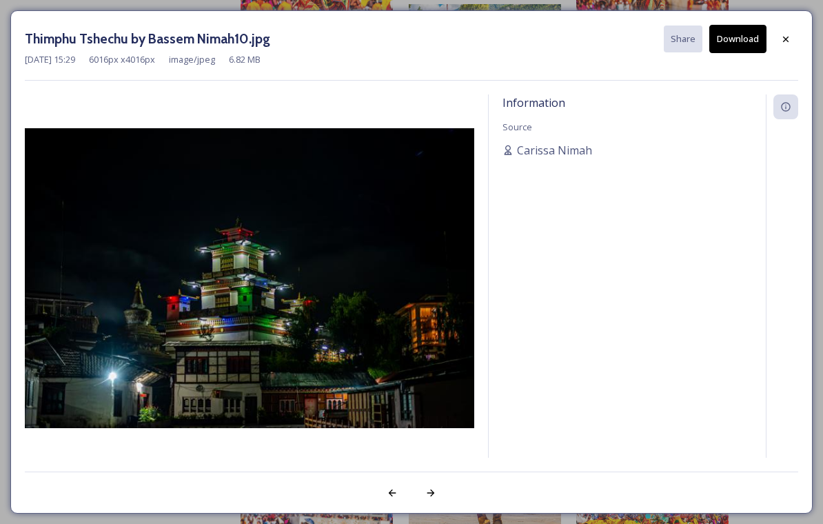
click at [791, 34] on icon at bounding box center [785, 39] width 11 height 11
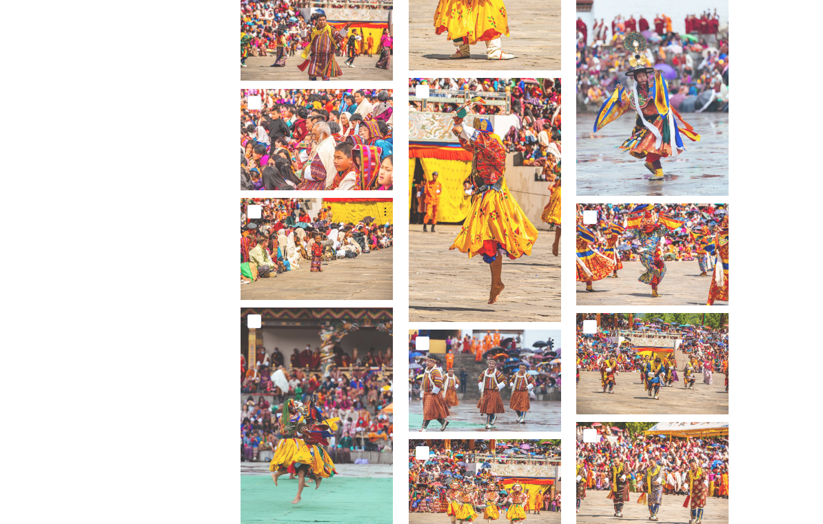
scroll to position [6378, 0]
click at [692, 236] on div at bounding box center [656, 219] width 161 height 33
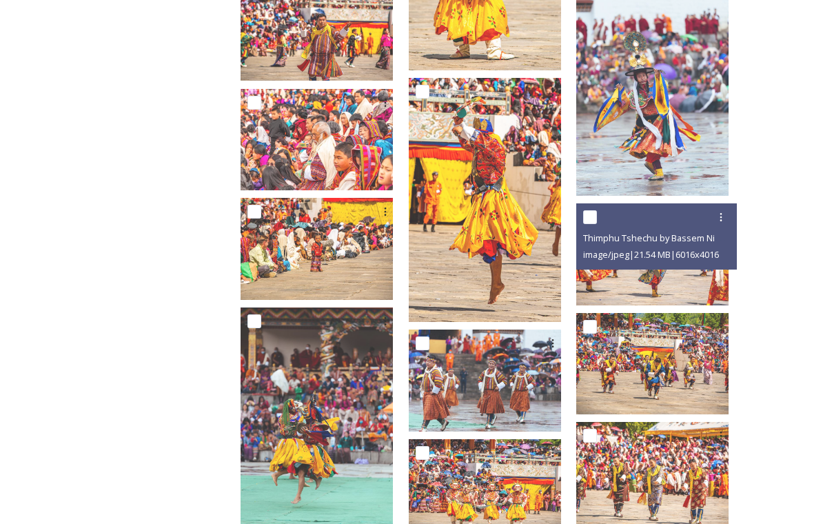
click at [676, 295] on img at bounding box center [652, 253] width 152 height 101
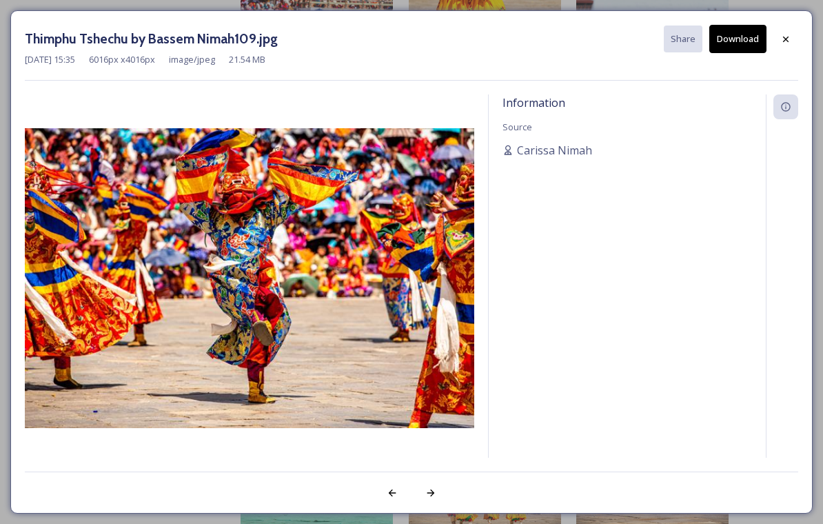
click at [794, 39] on div at bounding box center [786, 39] width 25 height 25
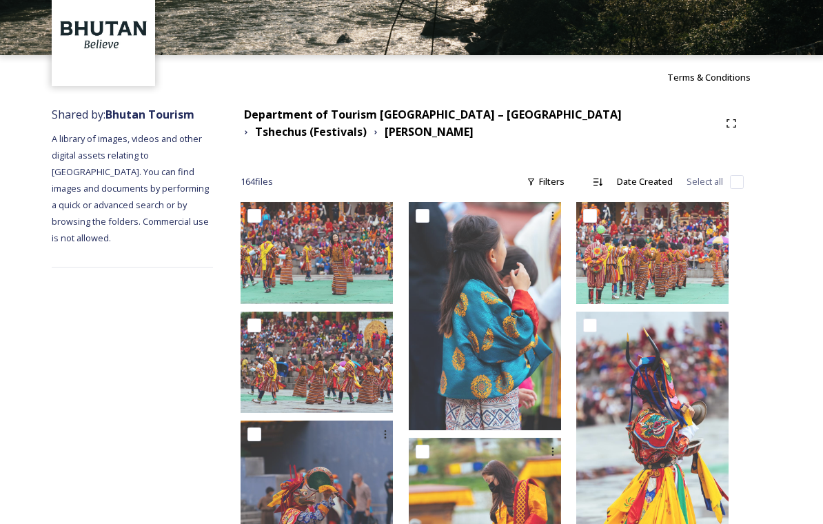
scroll to position [69, 0]
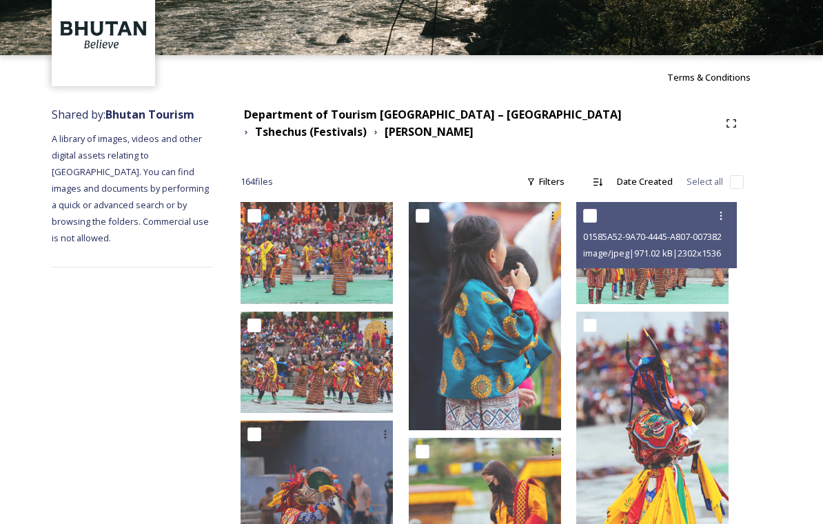
click at [681, 288] on img at bounding box center [652, 252] width 152 height 101
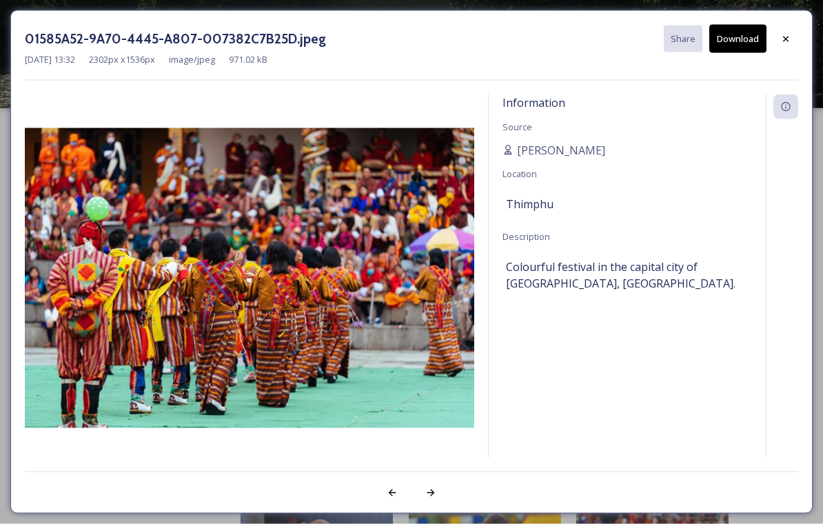
scroll to position [0, 0]
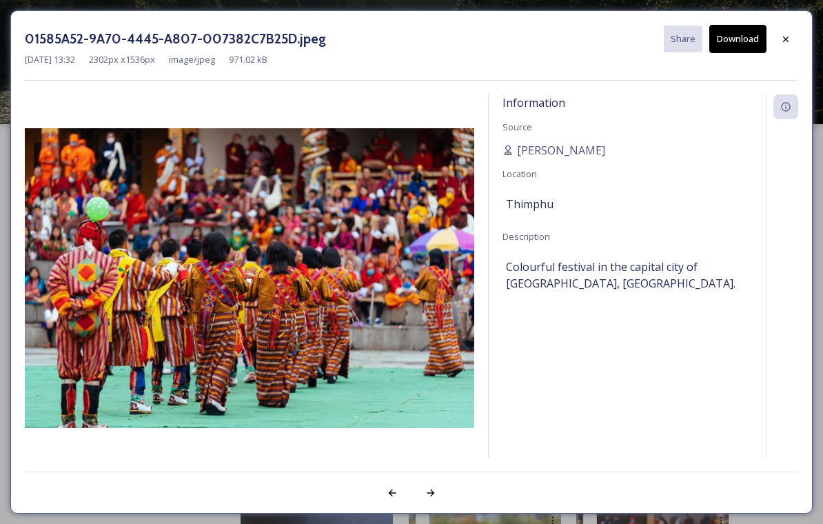
click at [787, 44] on div at bounding box center [786, 39] width 25 height 25
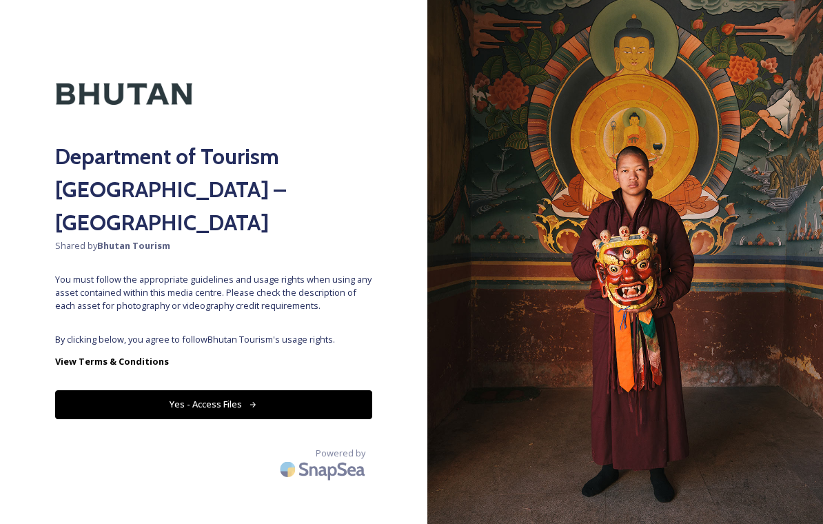
click at [316, 390] on button "Yes - Access Files" at bounding box center [213, 404] width 317 height 28
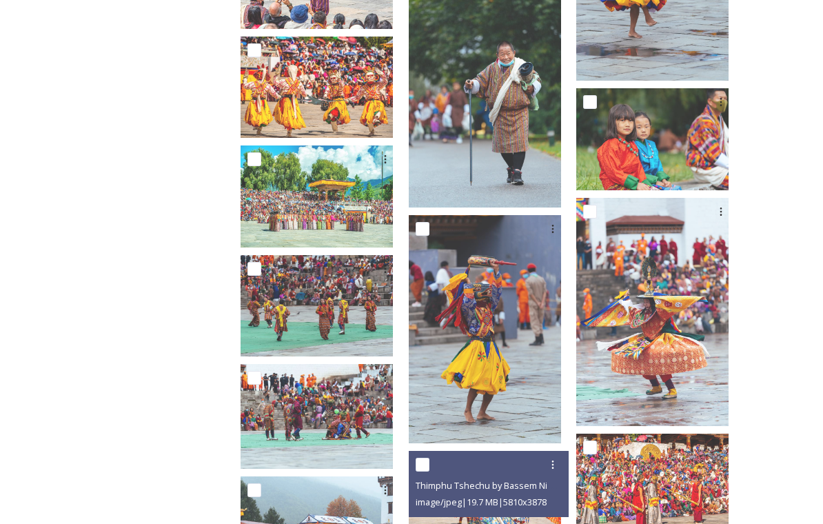
scroll to position [1236, 0]
click at [655, 166] on img at bounding box center [652, 138] width 152 height 101
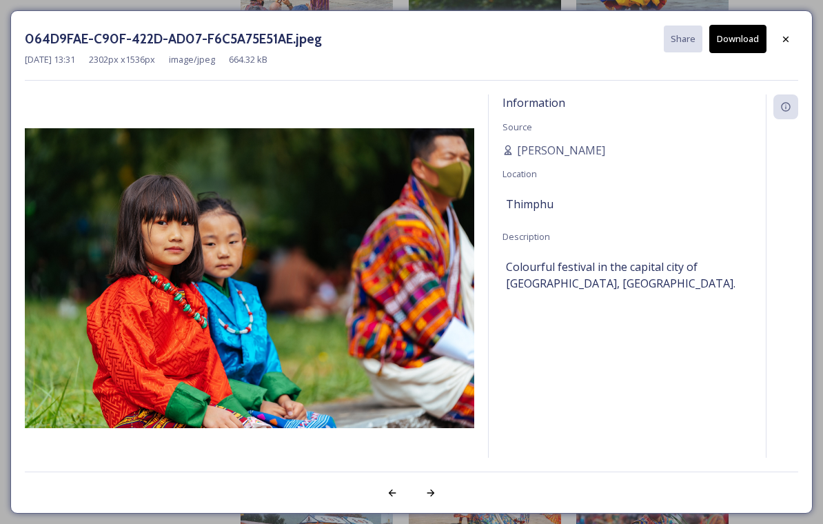
click at [789, 43] on icon at bounding box center [785, 39] width 11 height 11
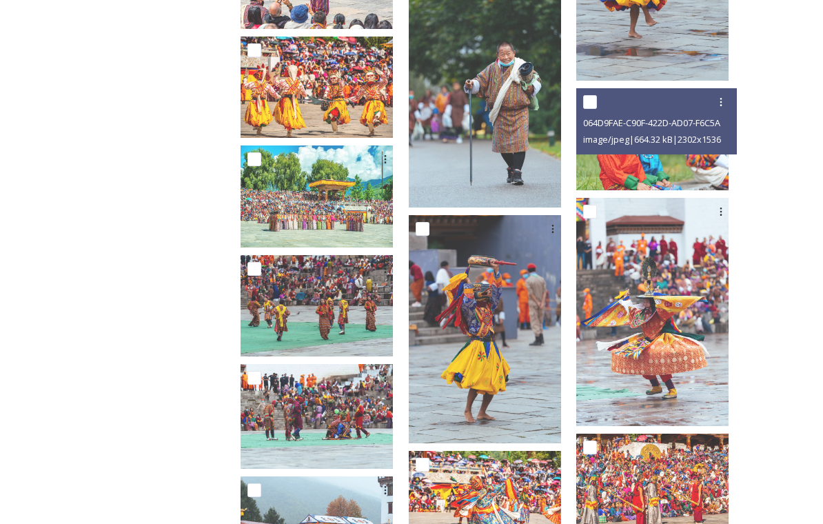
click at [661, 173] on img at bounding box center [652, 138] width 152 height 101
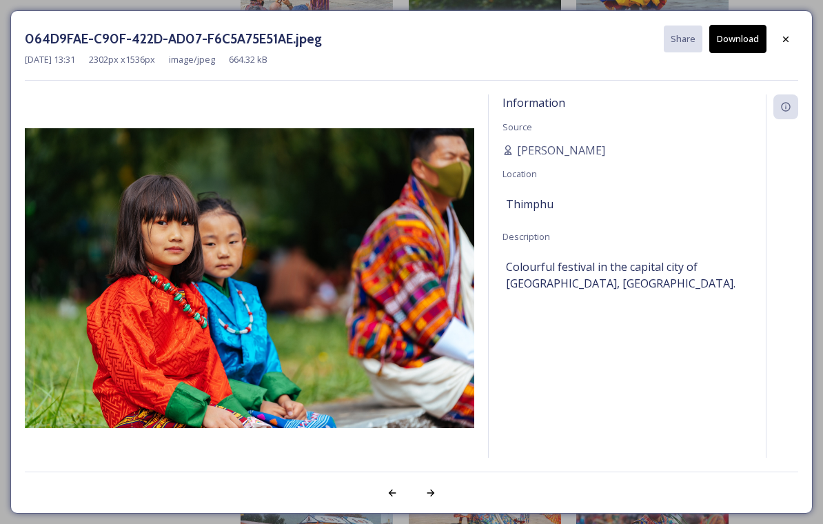
click at [744, 48] on button "Download" at bounding box center [737, 39] width 57 height 28
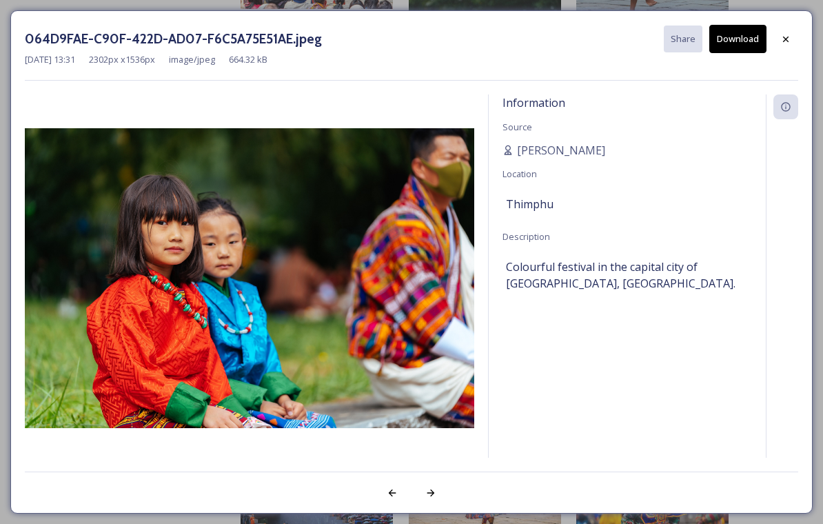
scroll to position [1257, 0]
click at [787, 46] on div at bounding box center [786, 39] width 25 height 25
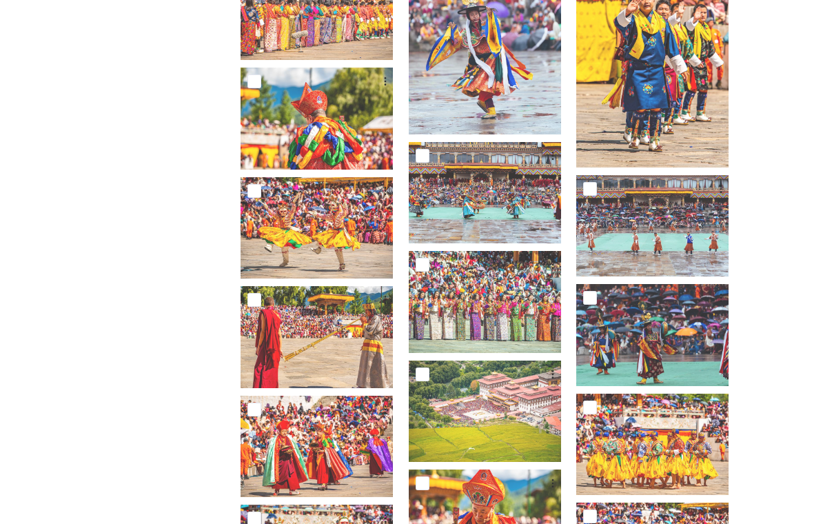
scroll to position [3823, 0]
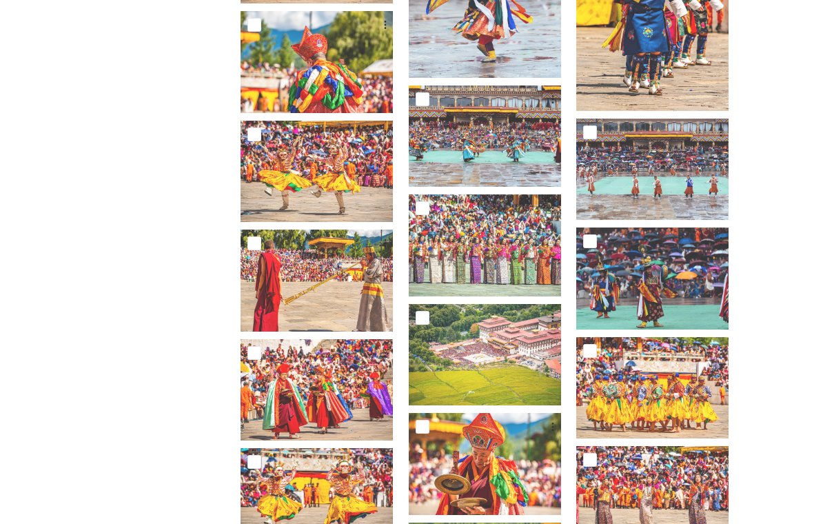
click at [550, 268] on img at bounding box center [485, 244] width 152 height 101
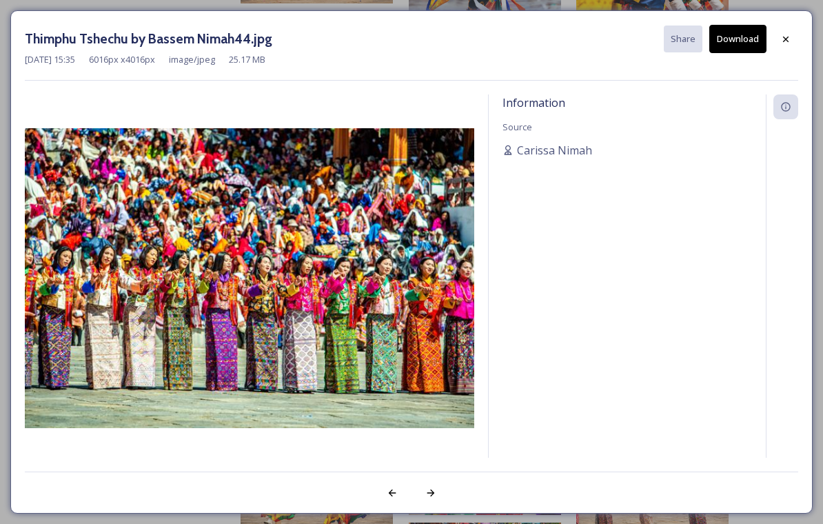
click at [791, 41] on icon at bounding box center [785, 39] width 11 height 11
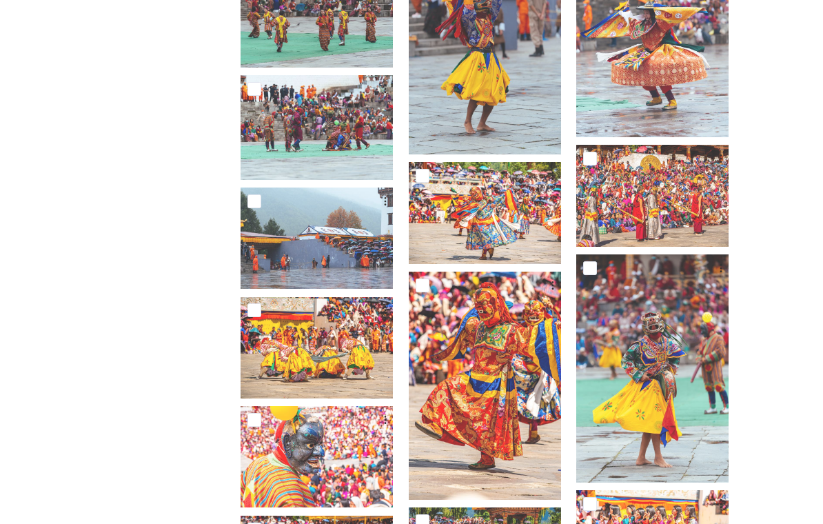
scroll to position [1524, 0]
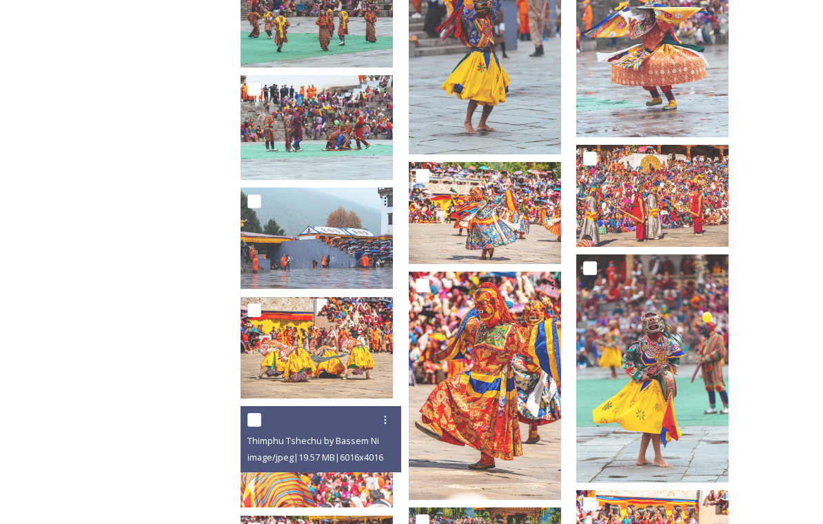
click at [379, 468] on div "Thimphu Tshechu by Bassem Nimah2.jpg image/jpeg | 19.57 MB | 6016 x 4016" at bounding box center [321, 439] width 161 height 66
click at [387, 489] on img at bounding box center [317, 456] width 152 height 101
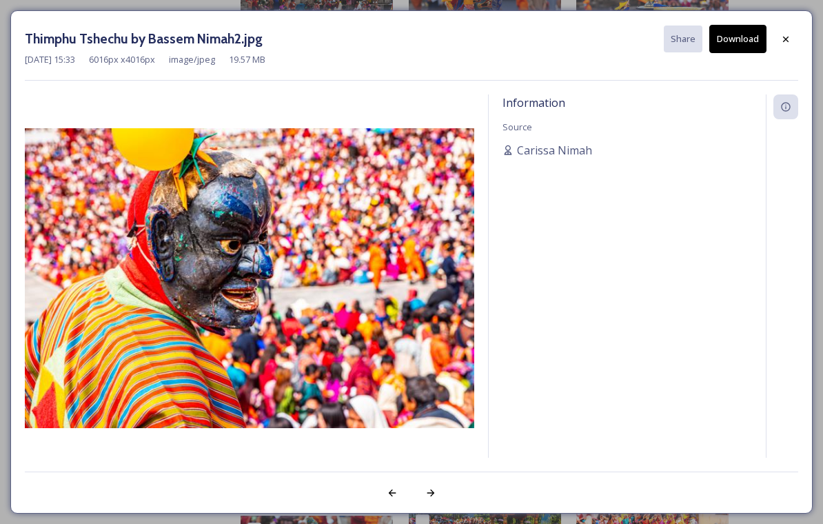
click at [796, 41] on div at bounding box center [786, 39] width 25 height 25
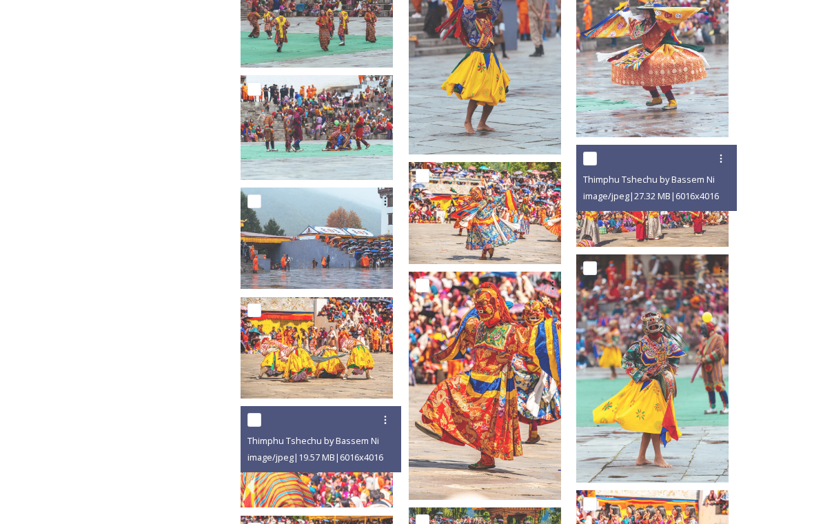
click at [637, 218] on img at bounding box center [652, 195] width 152 height 101
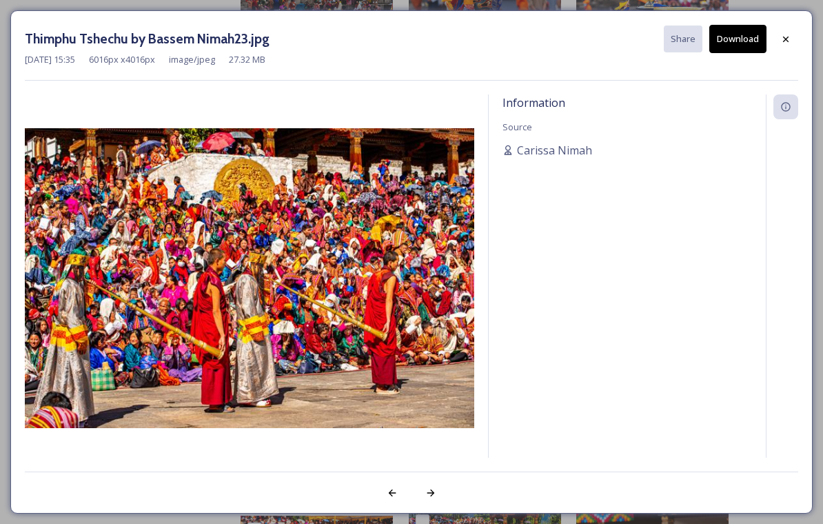
click at [649, 222] on div "Information Source Carissa Nimah" at bounding box center [627, 294] width 277 height 400
click at [440, 505] on div at bounding box center [431, 493] width 25 height 25
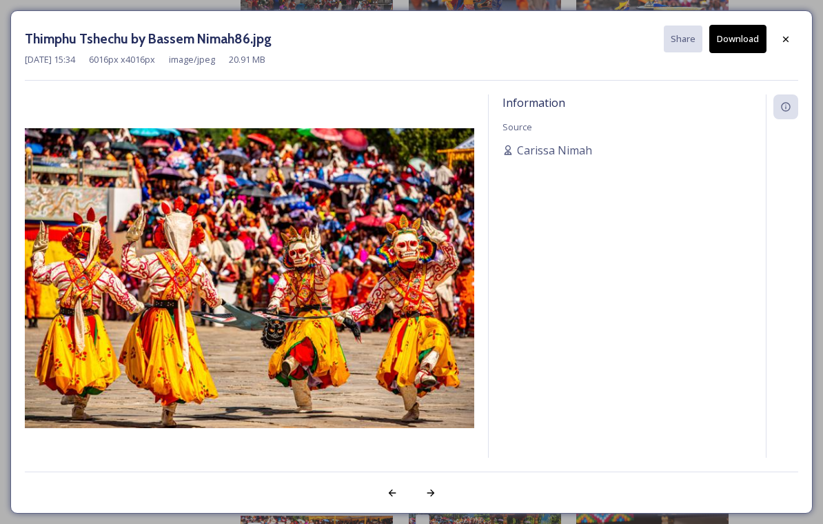
click at [439, 505] on div at bounding box center [431, 493] width 25 height 25
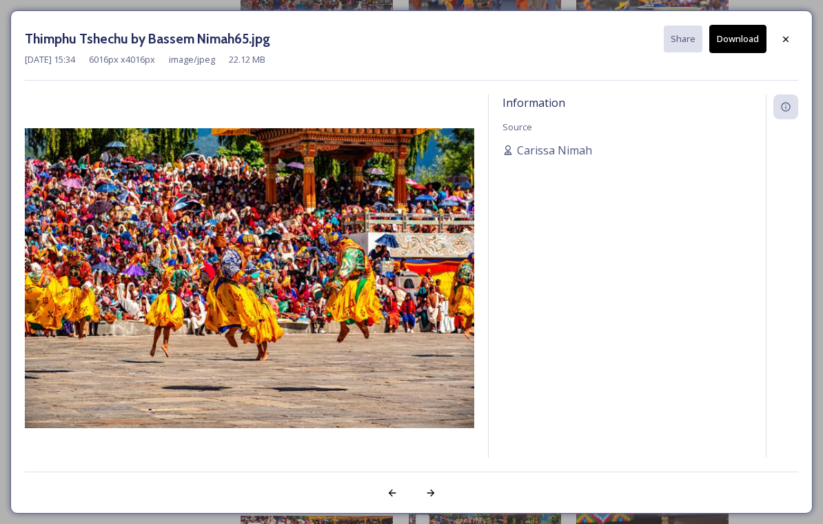
click at [792, 42] on div at bounding box center [786, 39] width 25 height 25
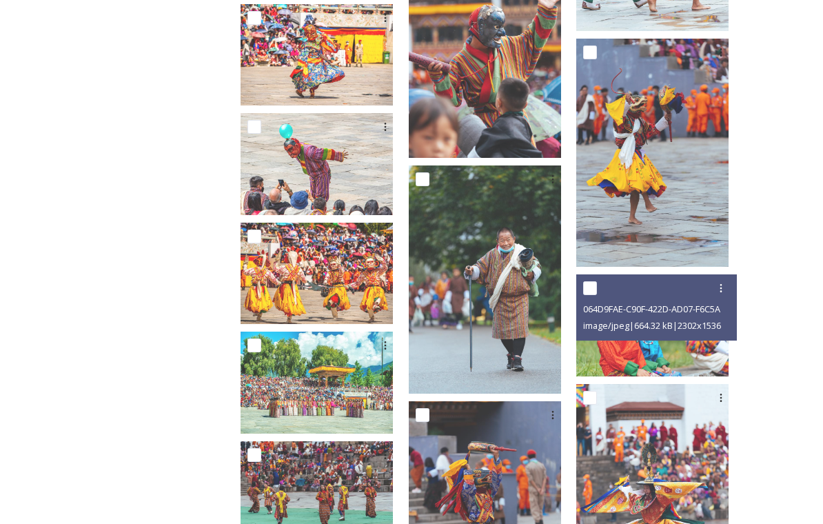
scroll to position [1049, 0]
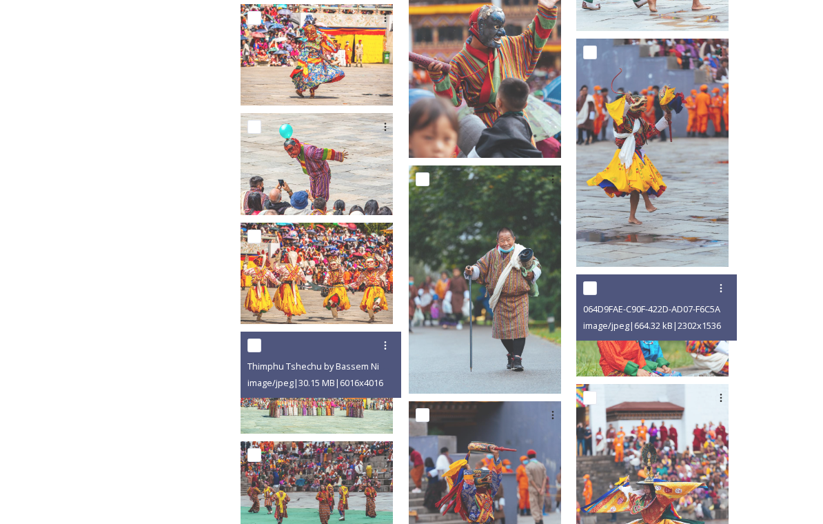
click at [387, 410] on img at bounding box center [317, 382] width 152 height 101
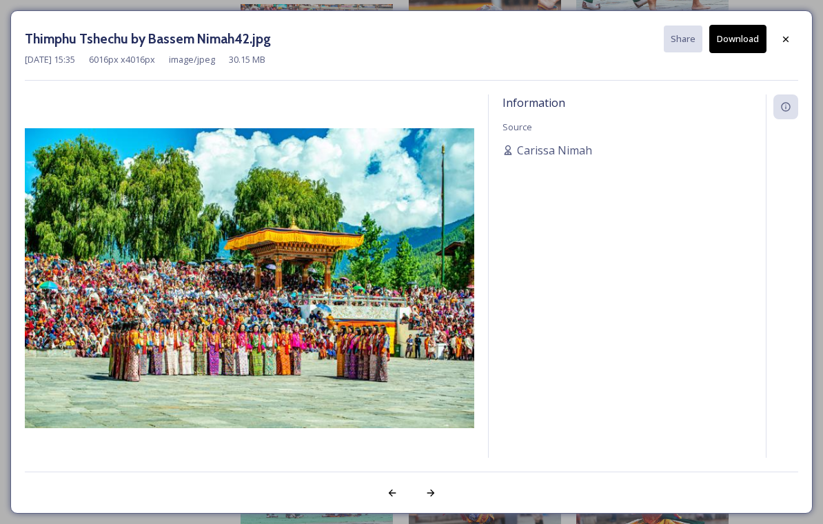
click at [791, 41] on icon at bounding box center [785, 39] width 11 height 11
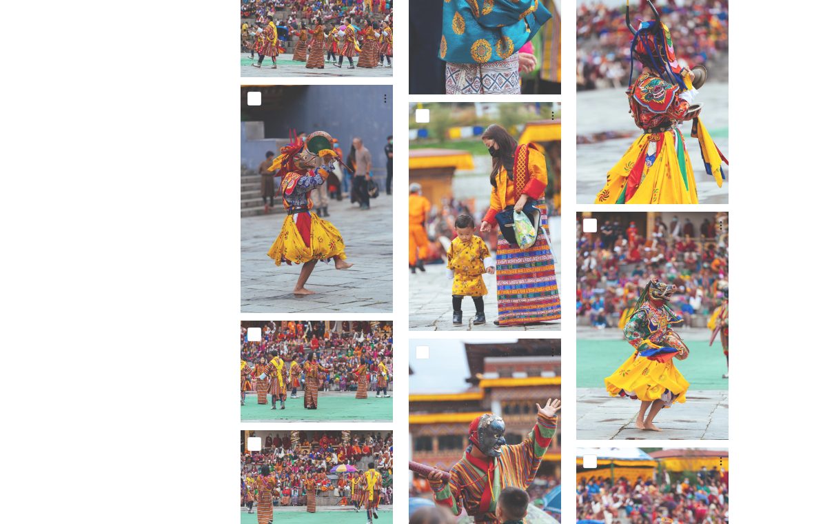
scroll to position [405, 0]
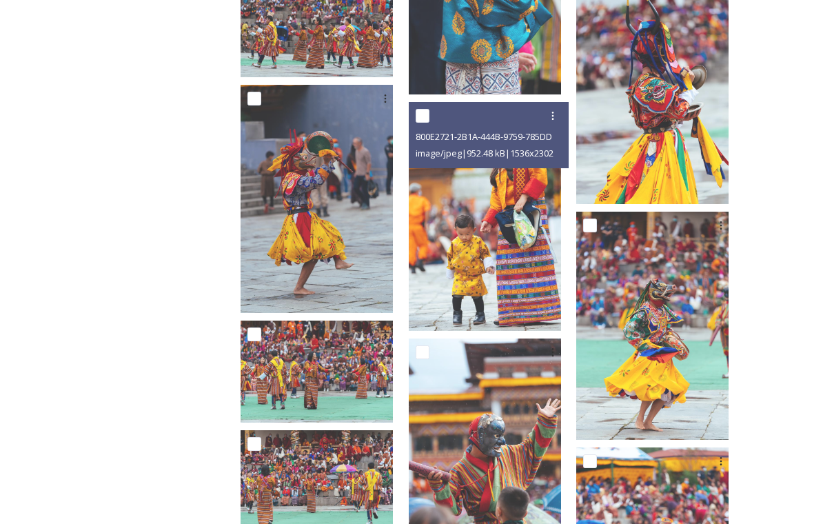
click at [538, 301] on img at bounding box center [485, 216] width 152 height 228
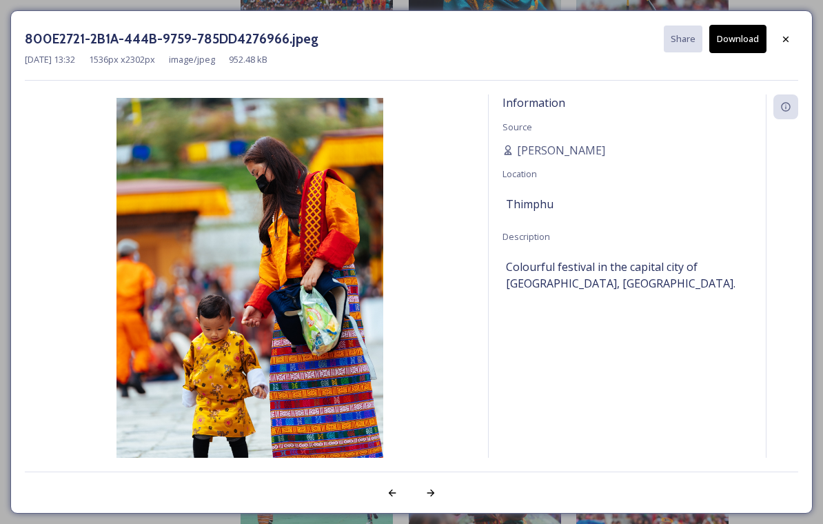
click at [797, 41] on div at bounding box center [786, 39] width 25 height 25
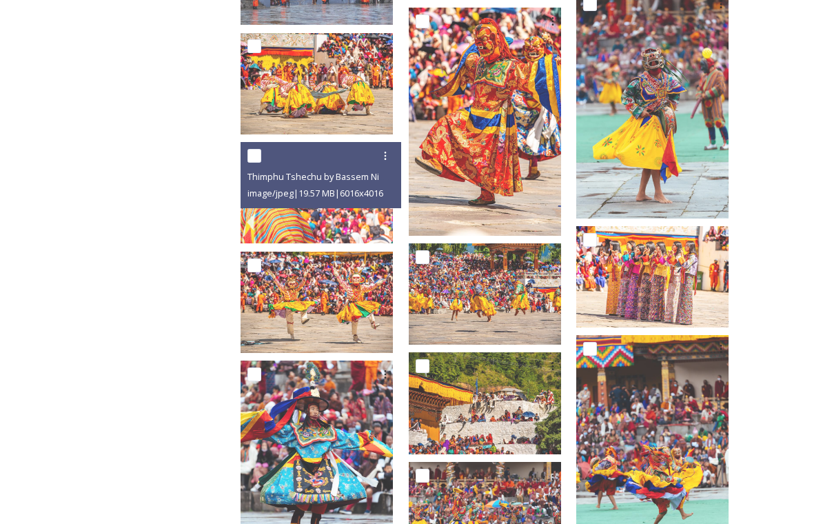
scroll to position [1788, 0]
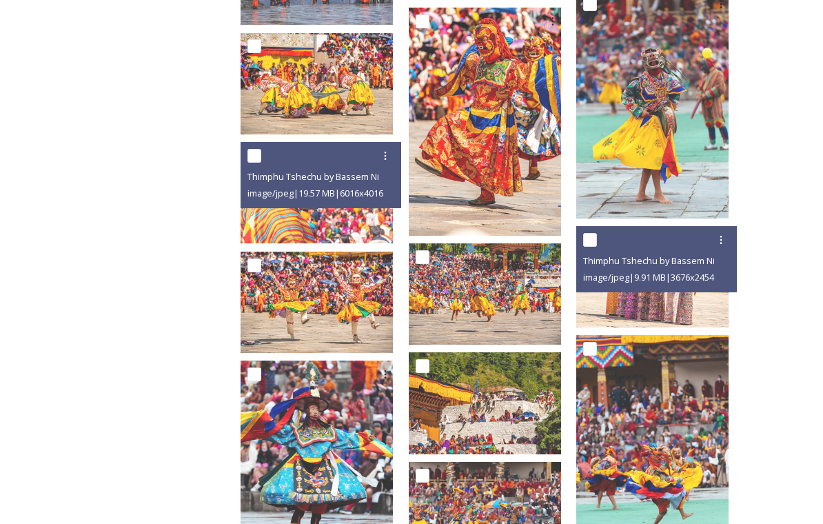
click at [644, 272] on span "image/jpeg | 9.91 MB | 3676 x 2454" at bounding box center [648, 277] width 131 height 12
click at [635, 304] on img at bounding box center [652, 276] width 152 height 101
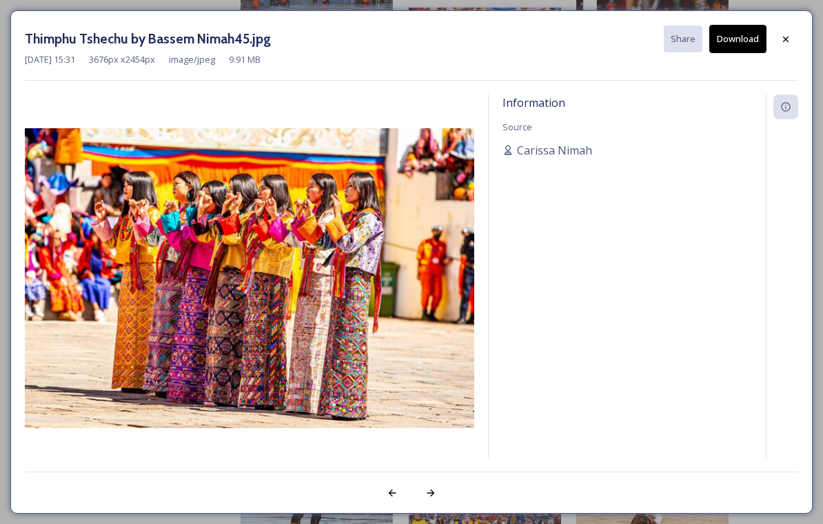
click at [791, 43] on icon at bounding box center [785, 39] width 11 height 11
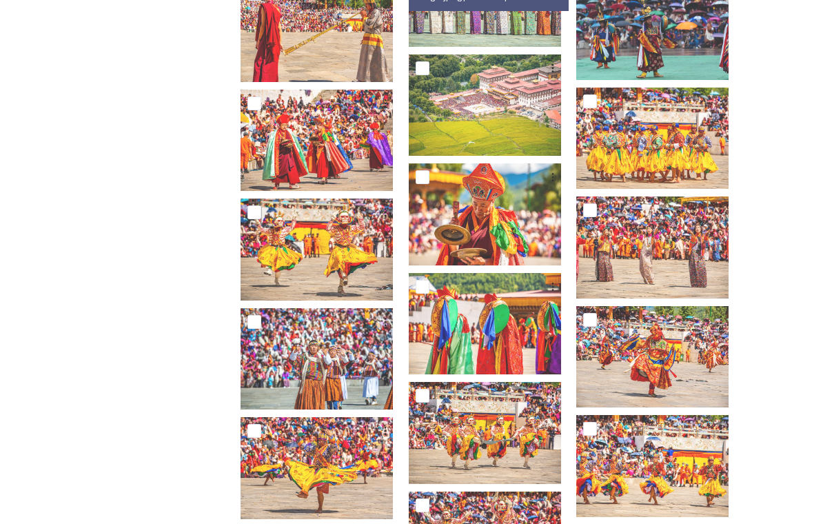
scroll to position [4073, 0]
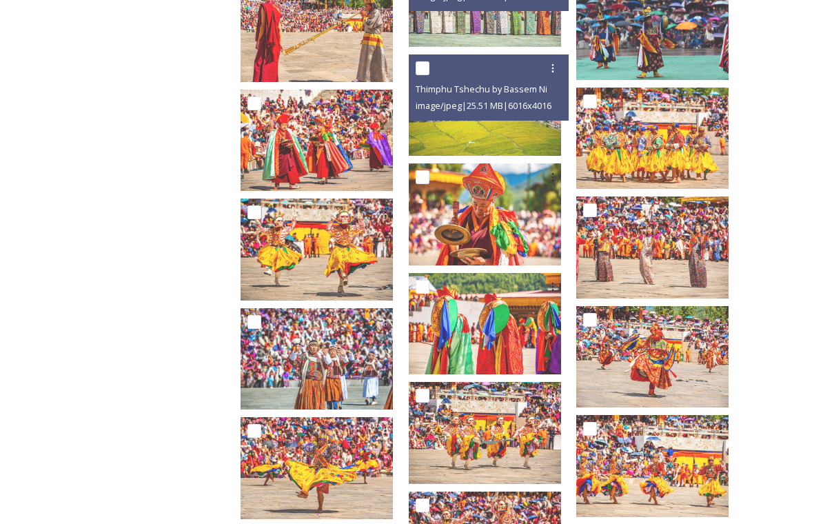
click at [556, 122] on img at bounding box center [485, 104] width 152 height 101
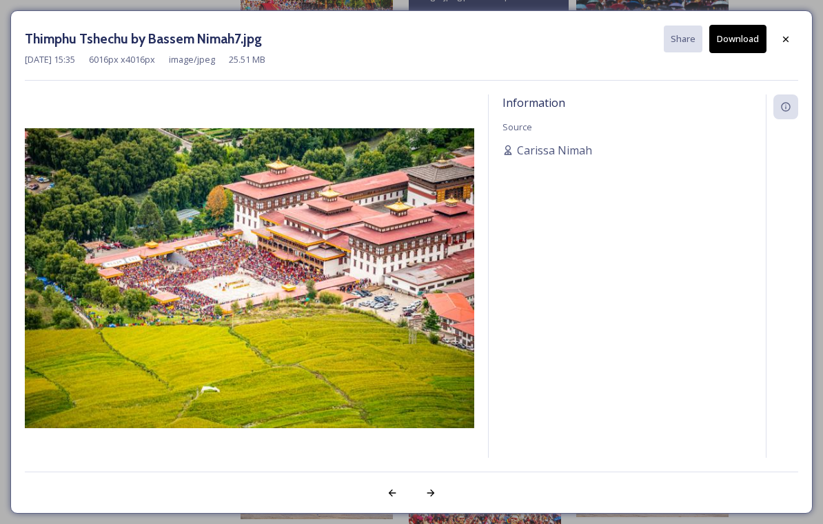
click at [435, 332] on img at bounding box center [250, 278] width 450 height 300
click at [434, 310] on img at bounding box center [250, 278] width 450 height 300
click at [441, 288] on img at bounding box center [250, 278] width 450 height 300
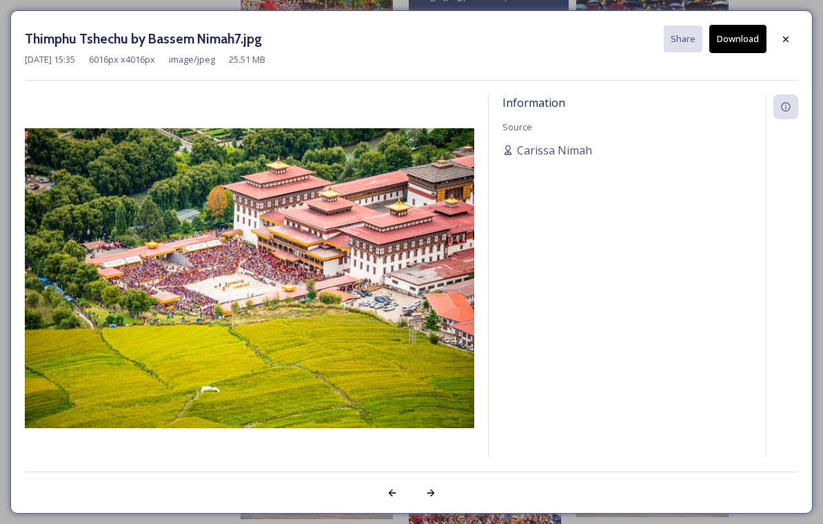
click at [441, 282] on img at bounding box center [250, 278] width 450 height 300
click at [441, 281] on img at bounding box center [250, 278] width 450 height 300
click at [437, 305] on img at bounding box center [250, 278] width 450 height 300
click at [443, 305] on img at bounding box center [250, 278] width 450 height 300
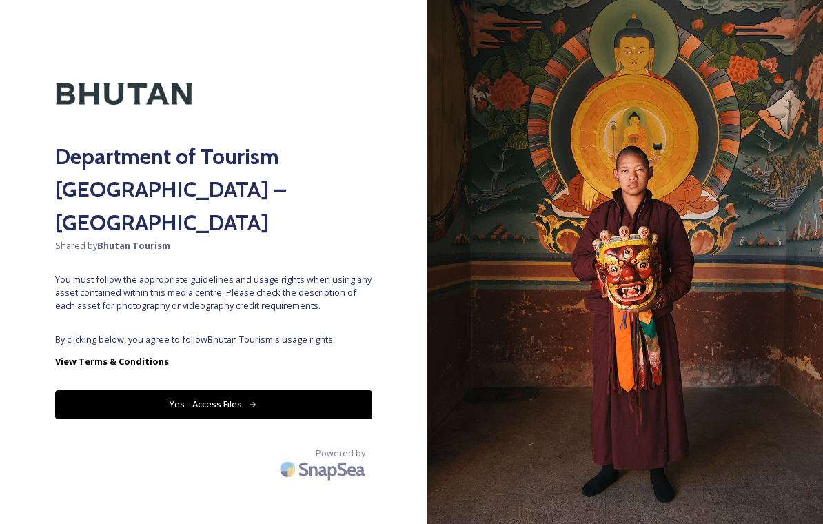
click at [284, 390] on button "Yes - Access Files" at bounding box center [213, 404] width 317 height 28
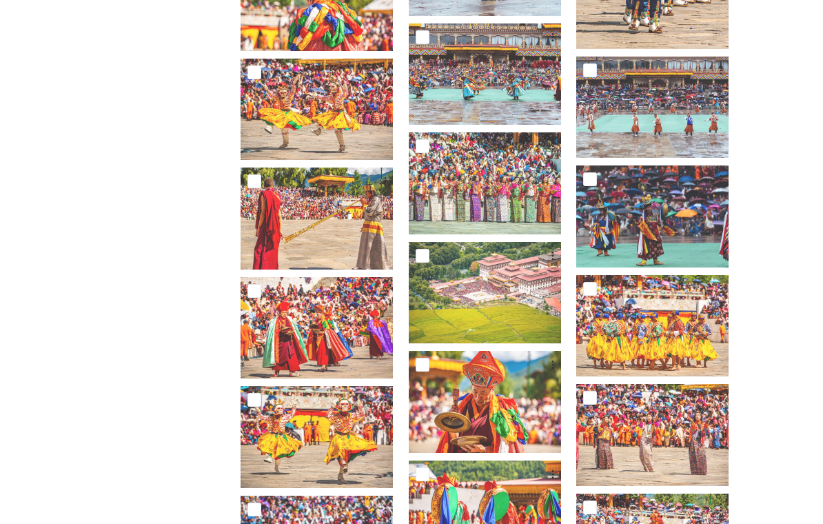
scroll to position [3891, 0]
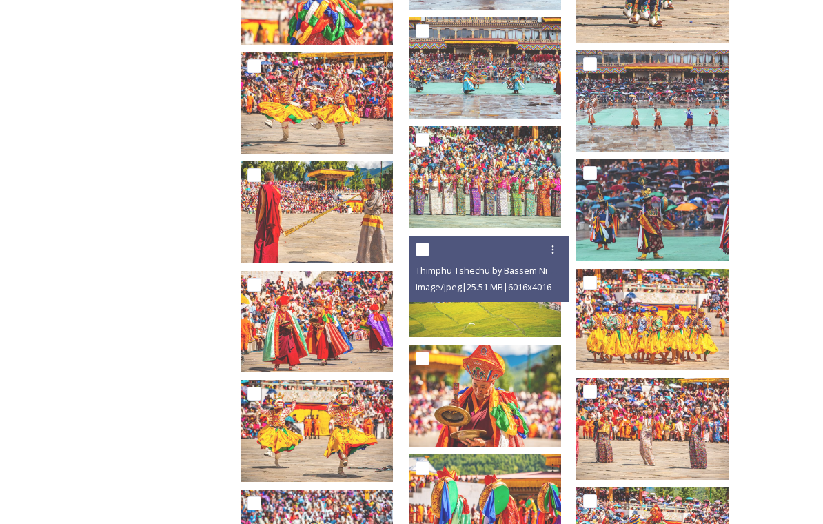
click at [526, 309] on img at bounding box center [485, 286] width 152 height 101
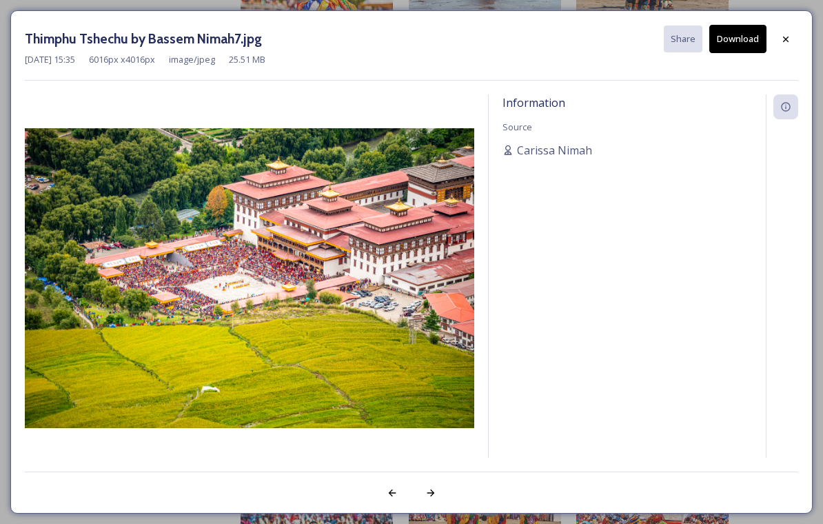
click at [730, 40] on button "Download" at bounding box center [737, 39] width 57 height 28
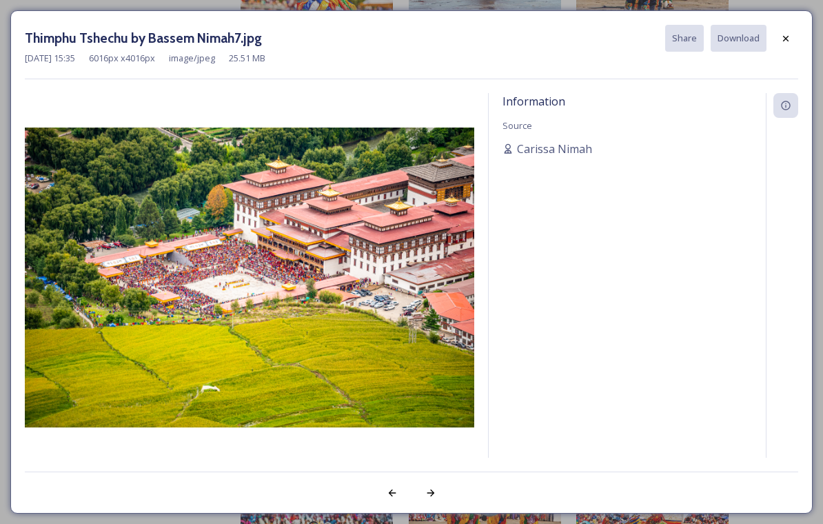
click at [732, 1] on div "Thimphu Tshechu by Bassem Nimah7.jpg Share Download [DATE] 15:35 6016 px x 4016…" at bounding box center [411, 262] width 823 height 524
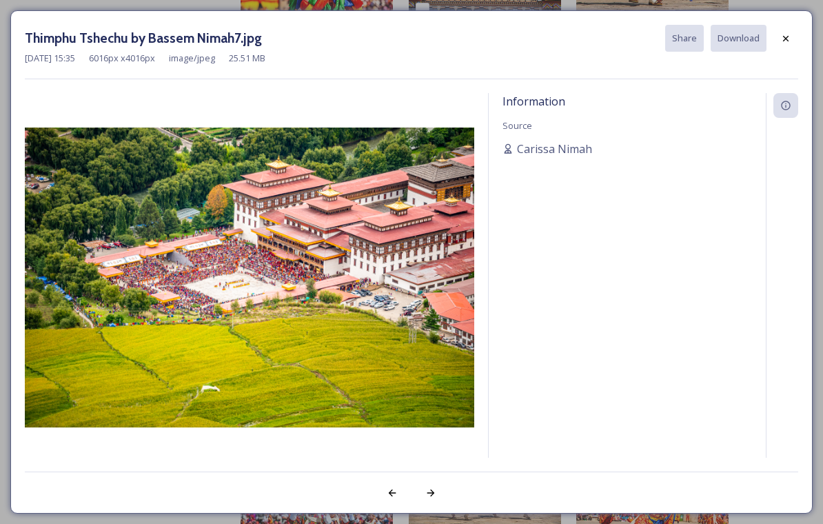
click at [789, 45] on div at bounding box center [786, 38] width 25 height 25
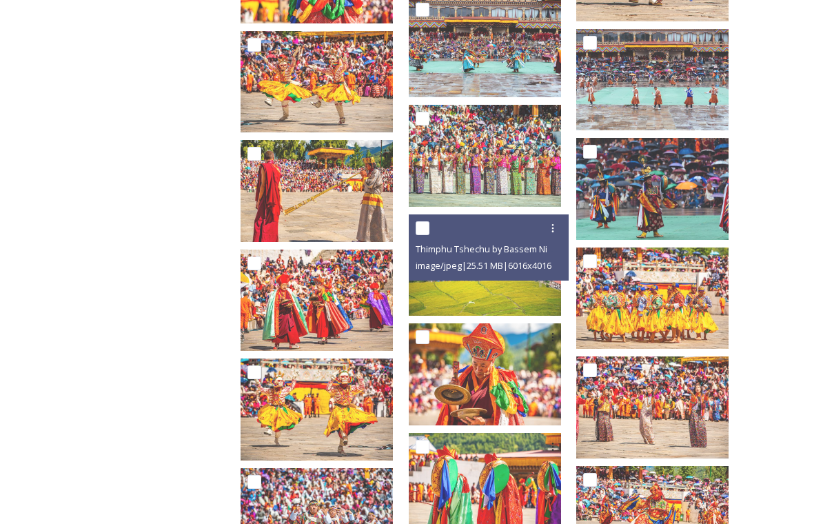
click at [521, 276] on div "Thimphu Tshechu by Bassem Nimah7.jpg image/jpeg | 25.51 MB | 6016 x 4016" at bounding box center [489, 247] width 161 height 66
click at [530, 304] on img at bounding box center [485, 264] width 152 height 101
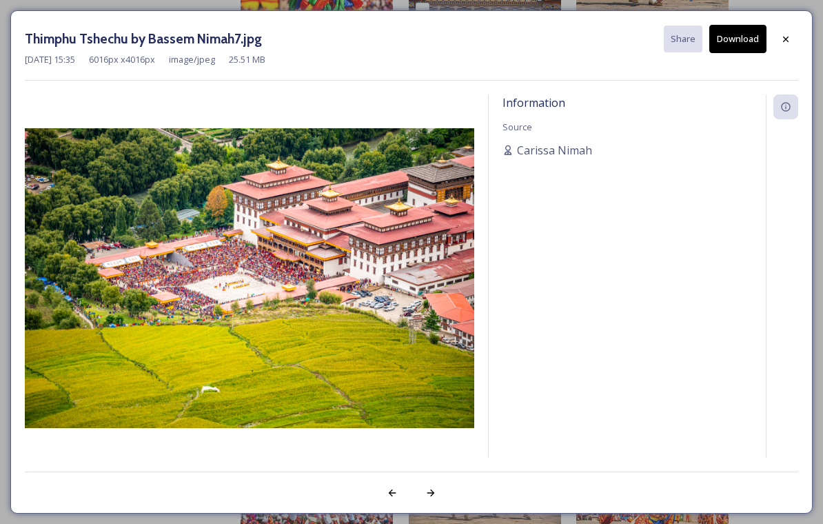
click at [740, 47] on button "Download" at bounding box center [737, 39] width 57 height 28
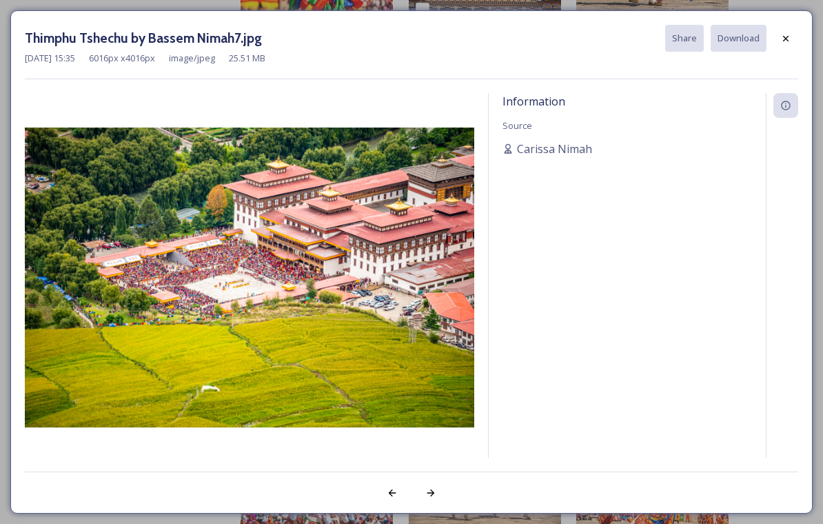
click at [789, 37] on icon at bounding box center [785, 38] width 11 height 11
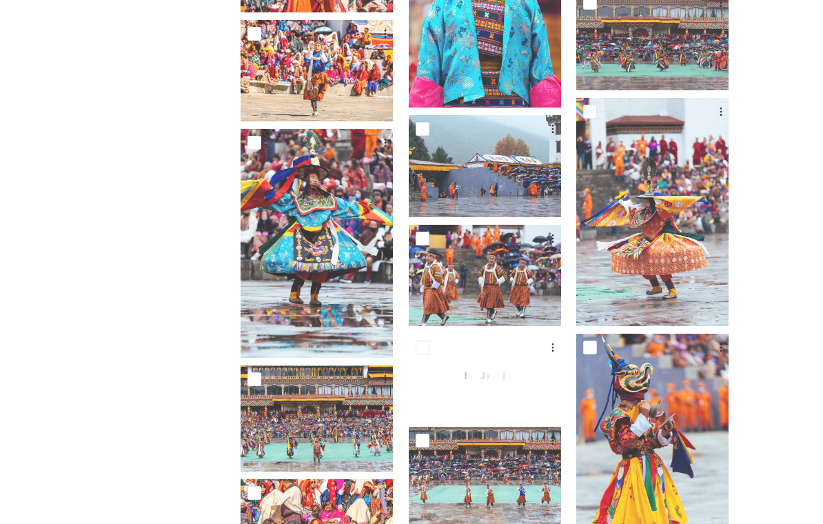
scroll to position [3027, 0]
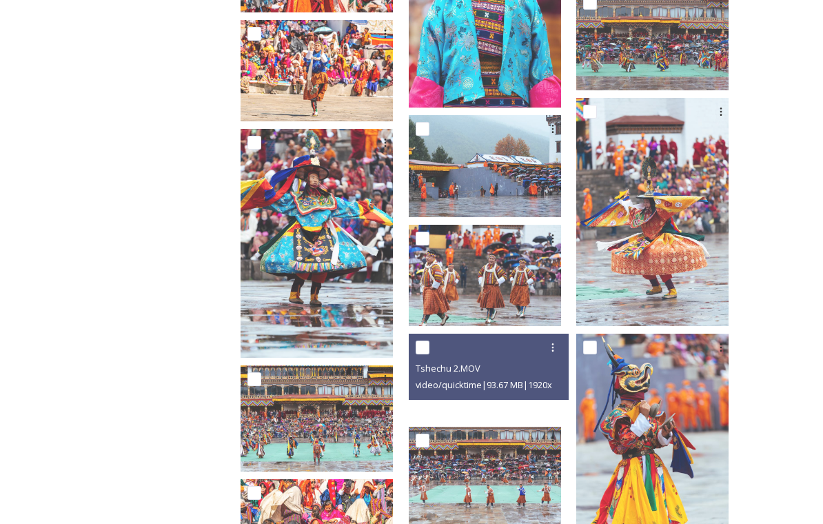
click at [543, 379] on span "video/quicktime | 93.67 MB | 1920 x 1080" at bounding box center [494, 384] width 156 height 13
click at [529, 416] on div at bounding box center [485, 376] width 152 height 85
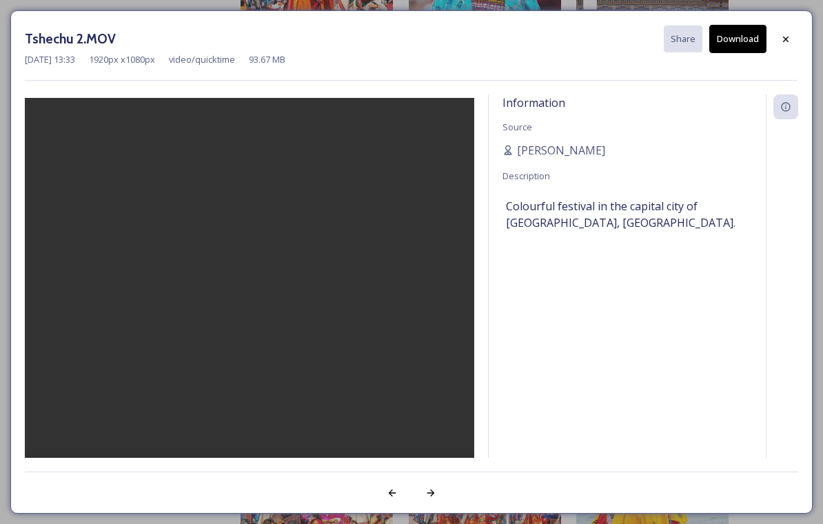
click at [243, 308] on video at bounding box center [250, 308] width 450 height 421
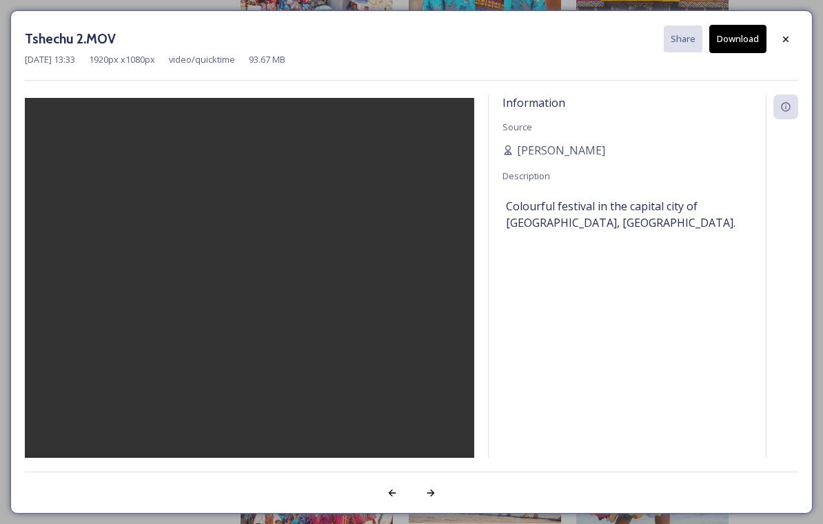
scroll to position [3, 0]
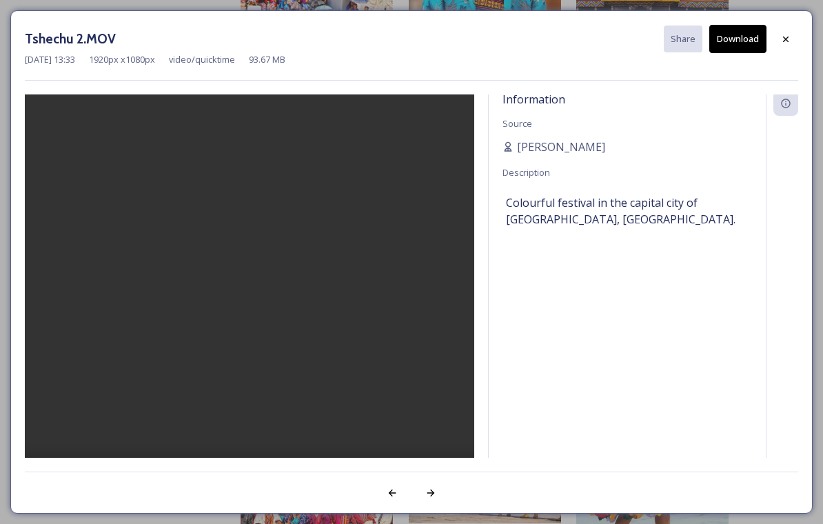
click at [736, 42] on button "Download" at bounding box center [737, 39] width 57 height 28
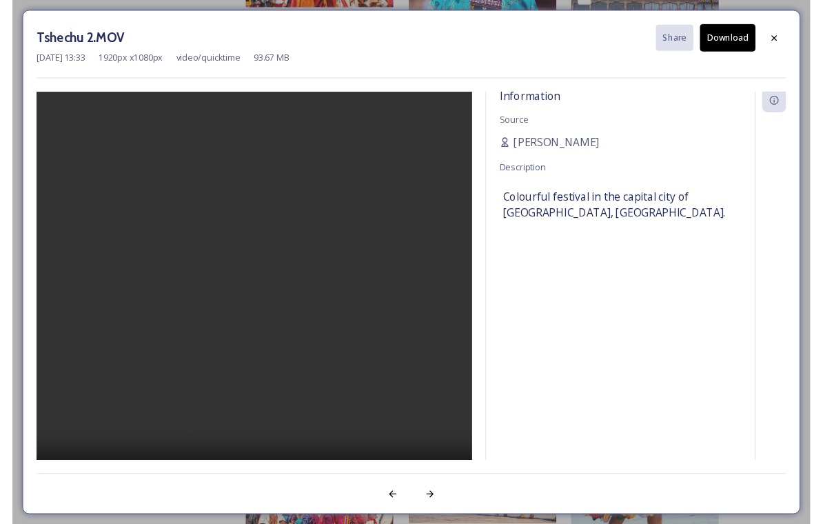
scroll to position [3048, 0]
